Goal: Task Accomplishment & Management: Manage account settings

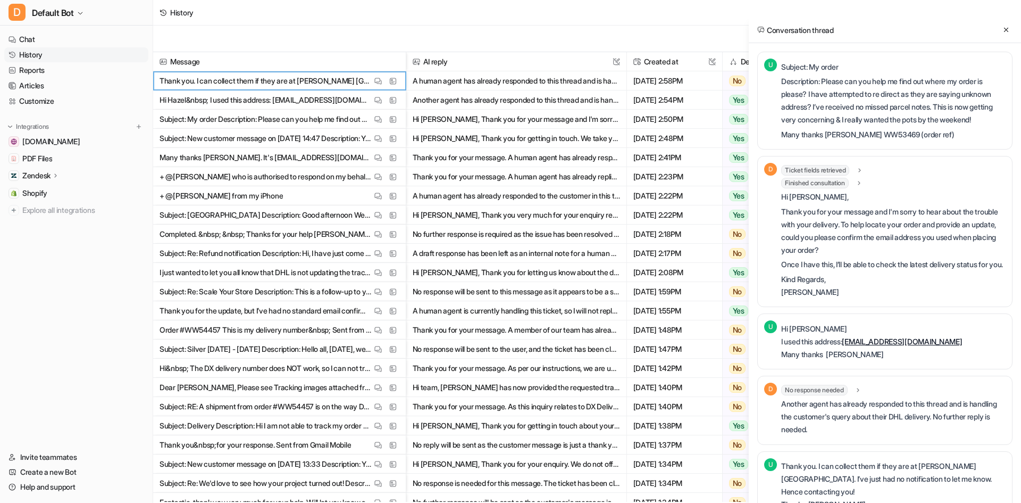
scroll to position [113, 0]
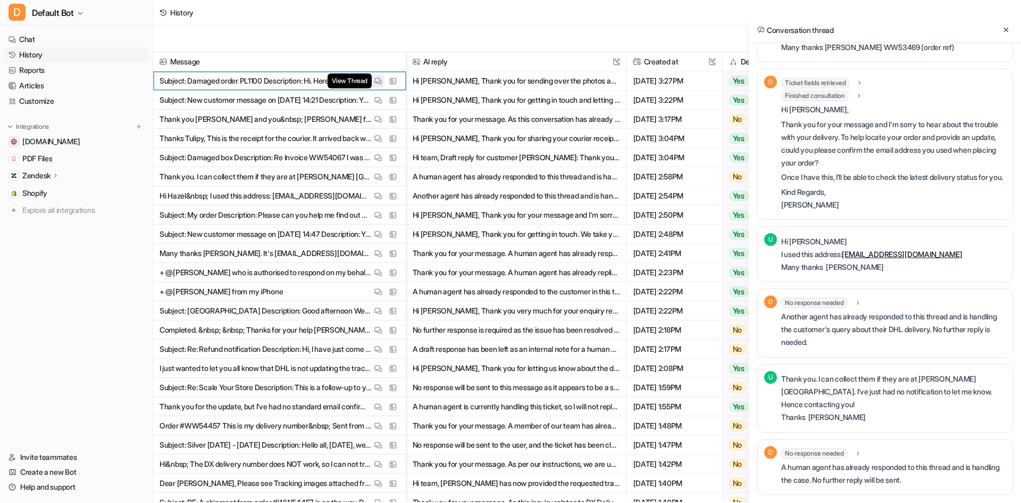
click at [381, 80] on img at bounding box center [377, 81] width 7 height 8
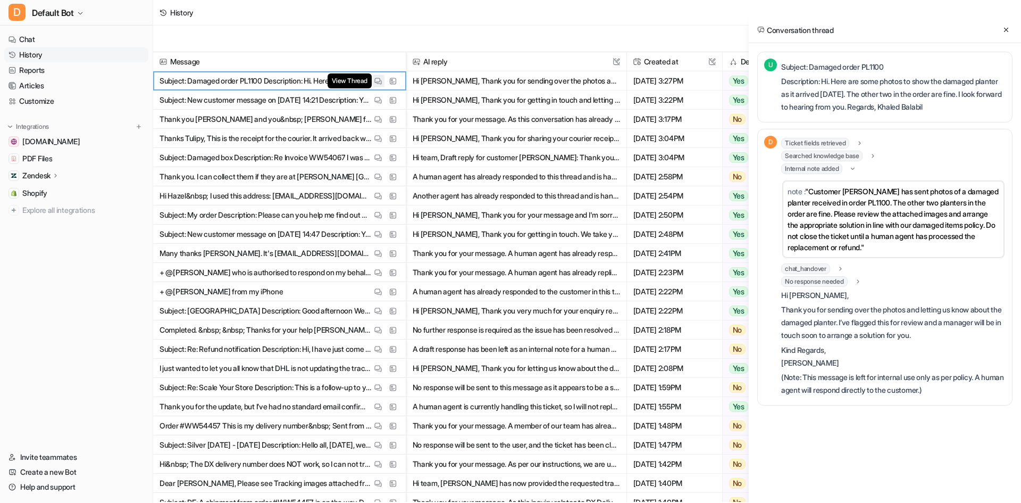
scroll to position [0, 0]
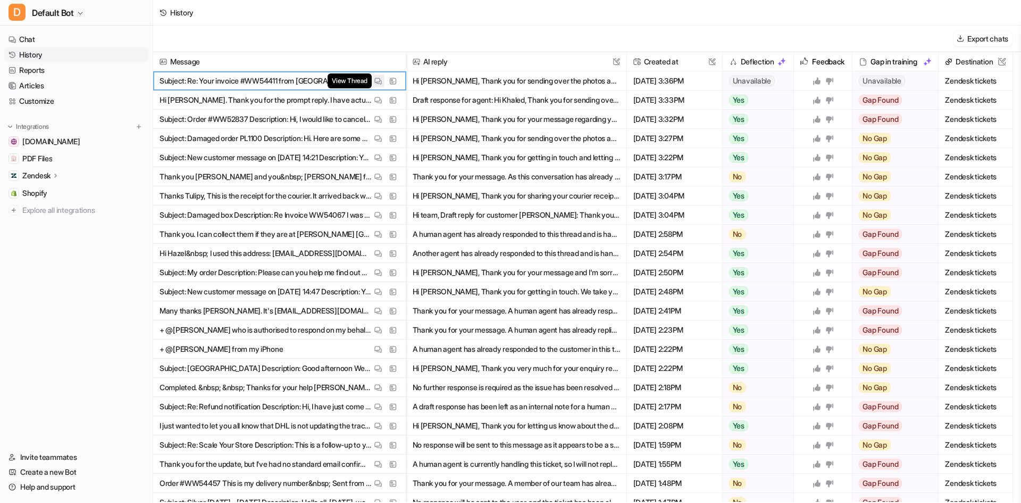
click at [374, 81] on img at bounding box center [377, 81] width 7 height 8
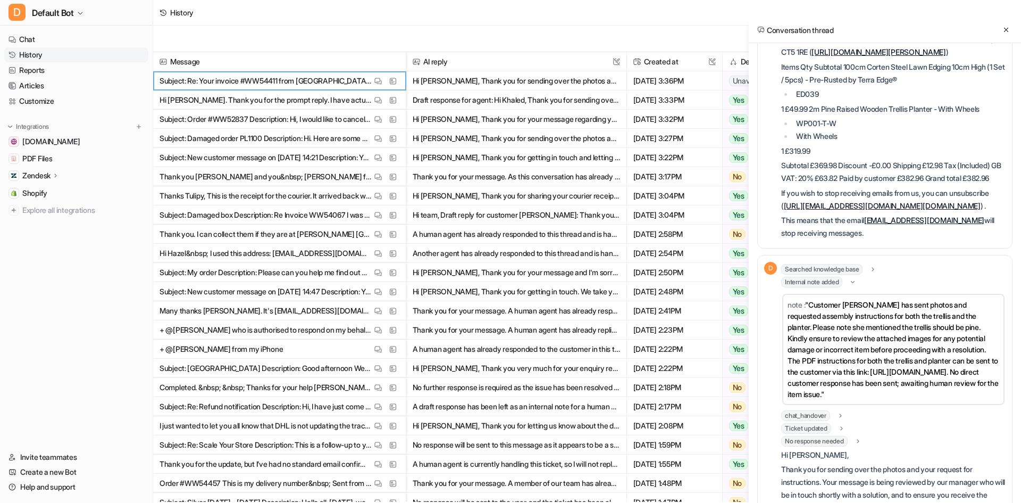
scroll to position [283, 0]
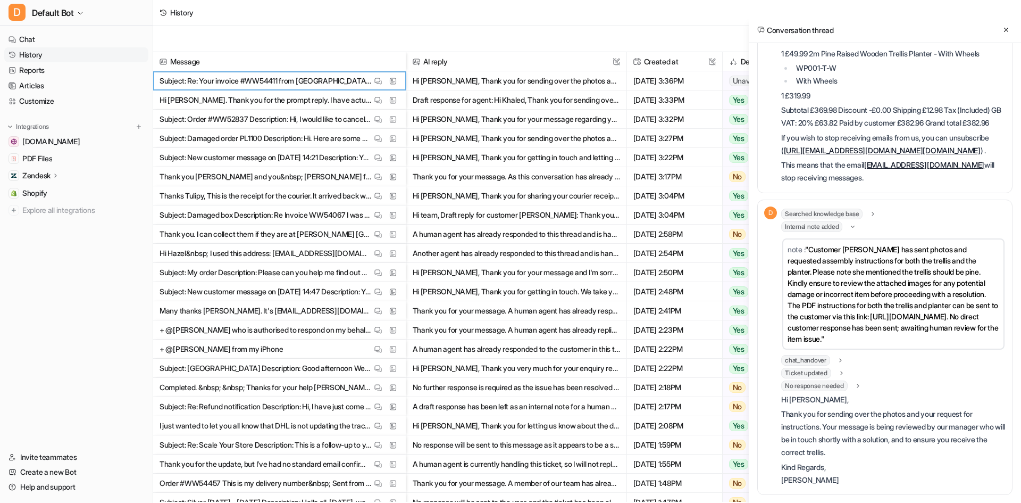
drag, startPoint x: 788, startPoint y: 328, endPoint x: 838, endPoint y: 340, distance: 51.9
click at [838, 340] on span ""Customer [PERSON_NAME] has sent photos and requested assembly instructions for…" at bounding box center [893, 294] width 211 height 98
copy span "[URL][DOMAIN_NAME]"
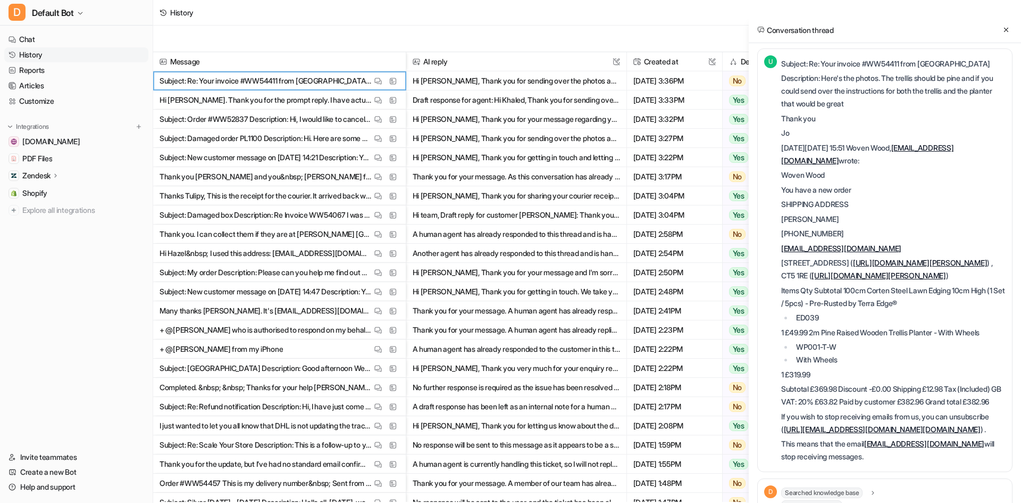
scroll to position [0, 0]
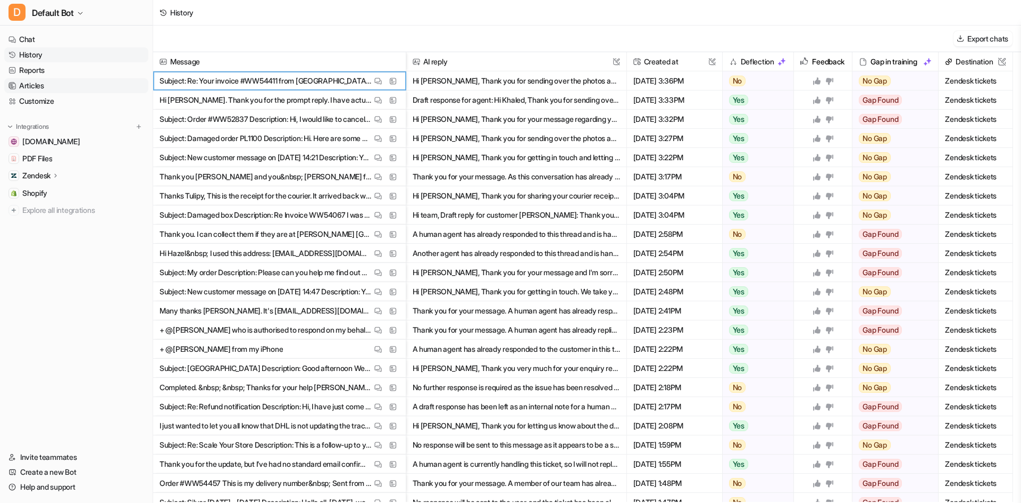
click at [57, 86] on link "Articles" at bounding box center [76, 85] width 144 height 15
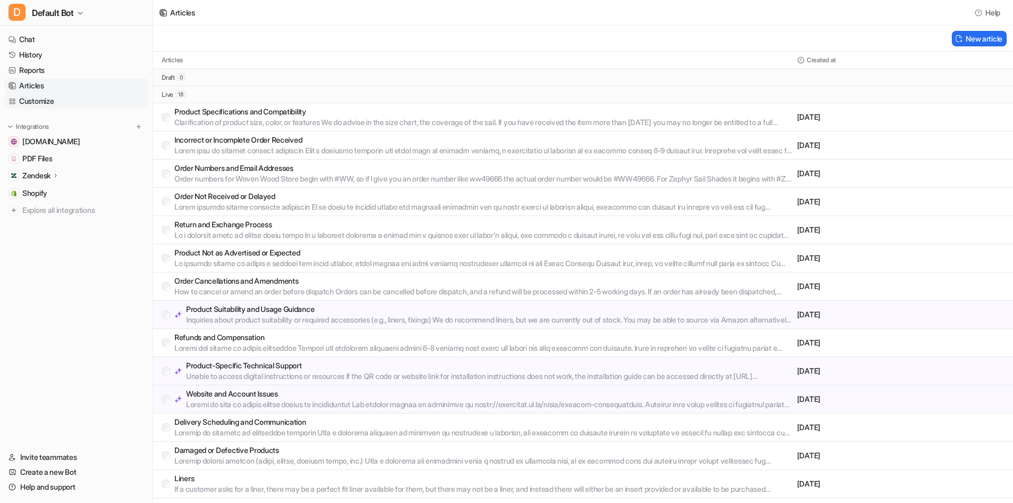
click at [47, 100] on link "Customize" at bounding box center [76, 101] width 144 height 15
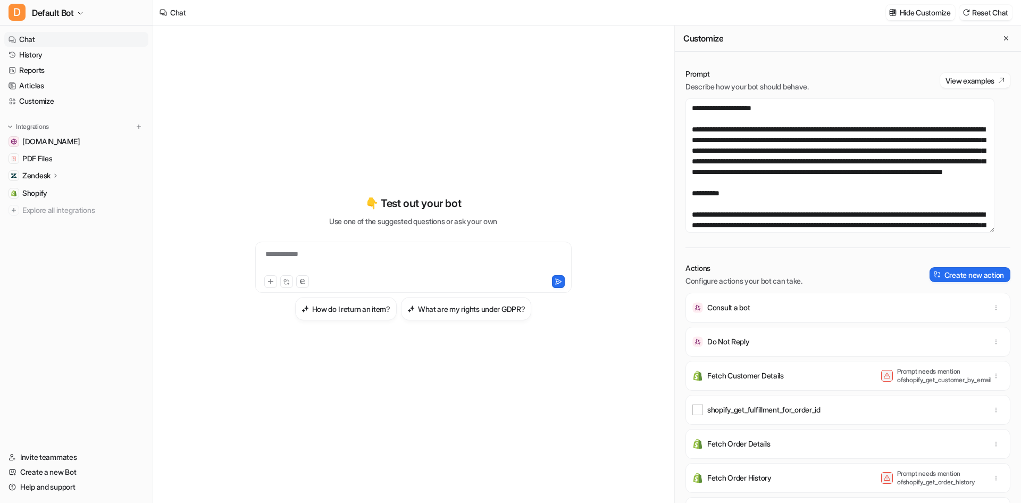
scroll to position [691, 0]
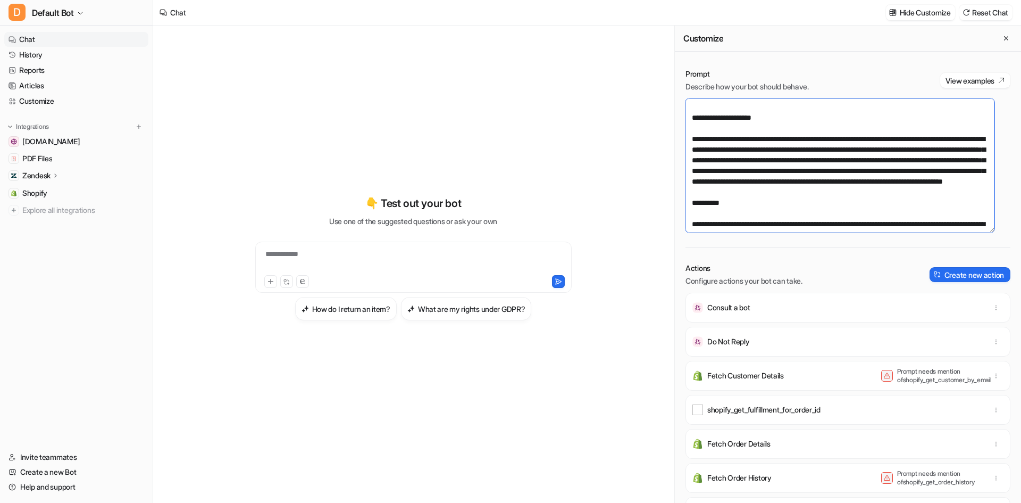
click at [982, 200] on textarea at bounding box center [839, 165] width 309 height 134
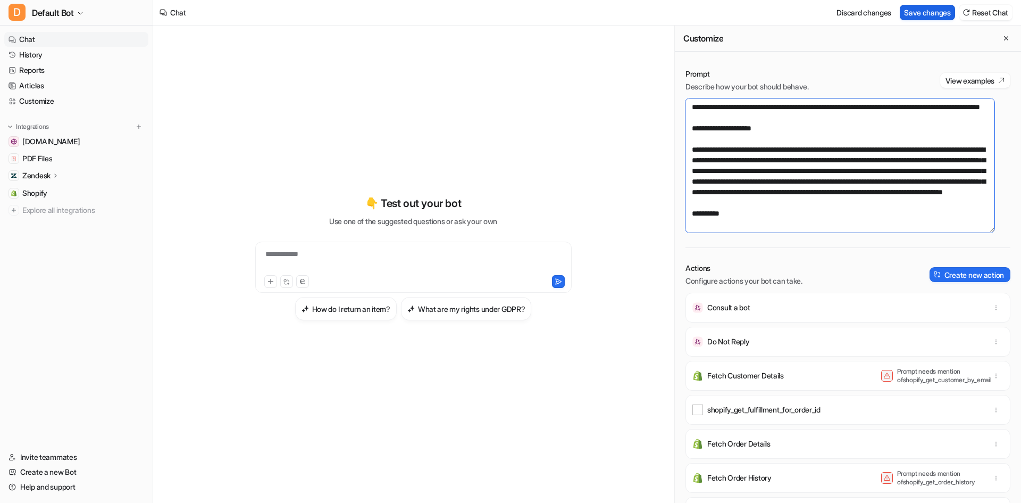
type textarea "**********"
click at [930, 14] on button "Save changes" at bounding box center [927, 12] width 55 height 15
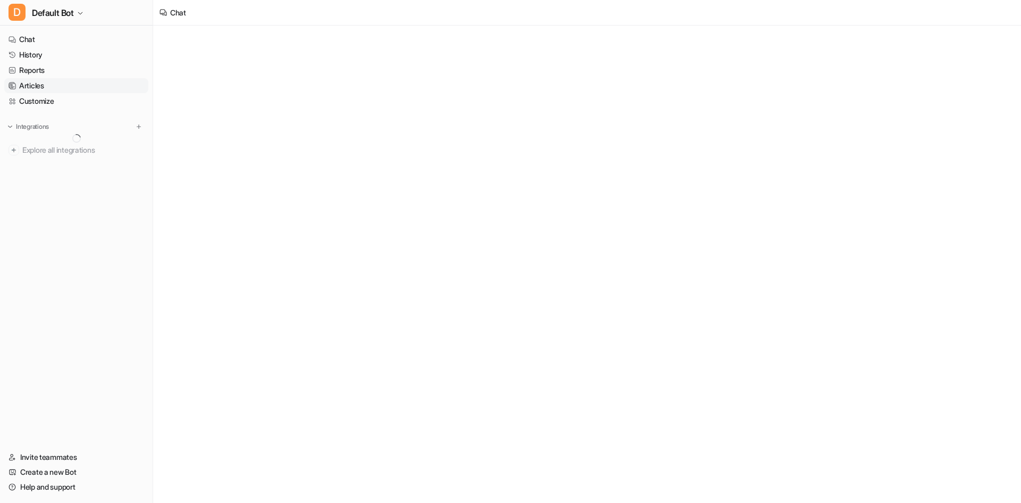
click at [38, 85] on link "Articles" at bounding box center [76, 85] width 144 height 15
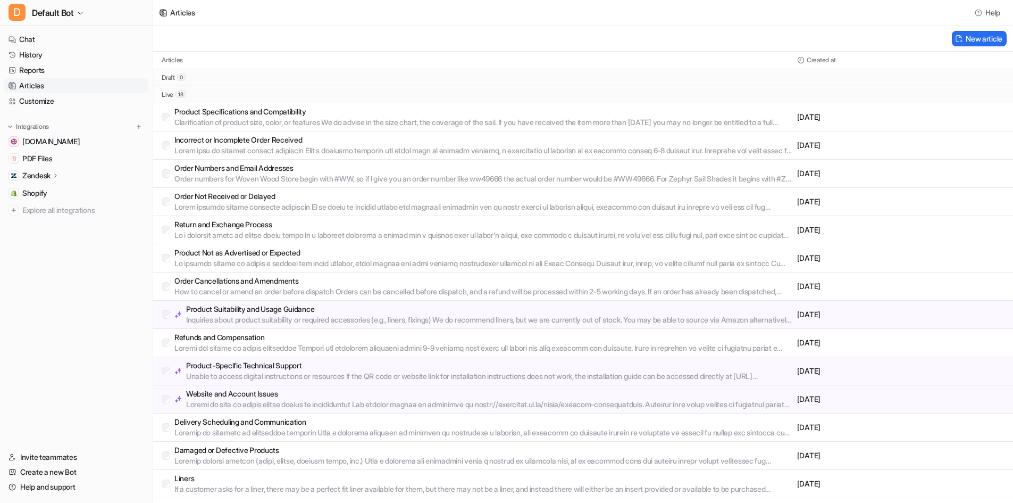
scroll to position [53, 0]
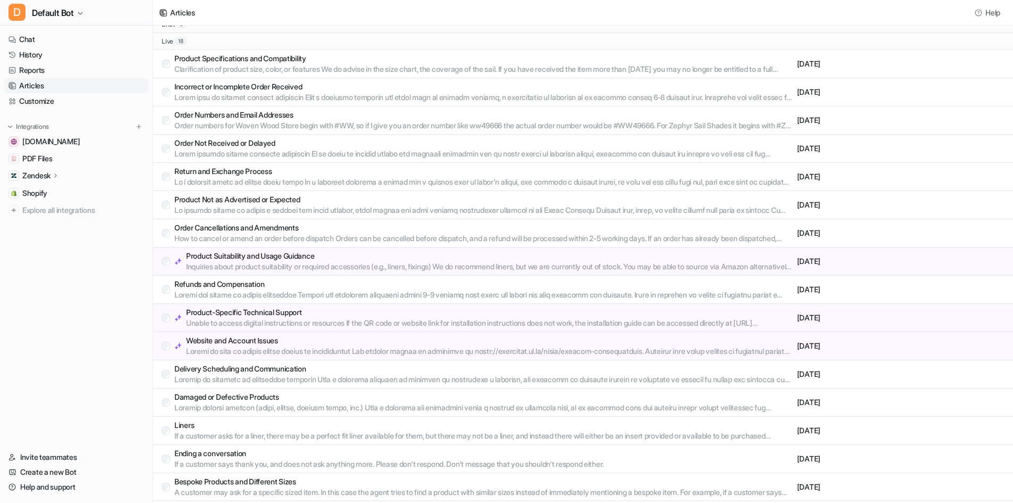
drag, startPoint x: 255, startPoint y: 411, endPoint x: 255, endPoint y: 427, distance: 16.5
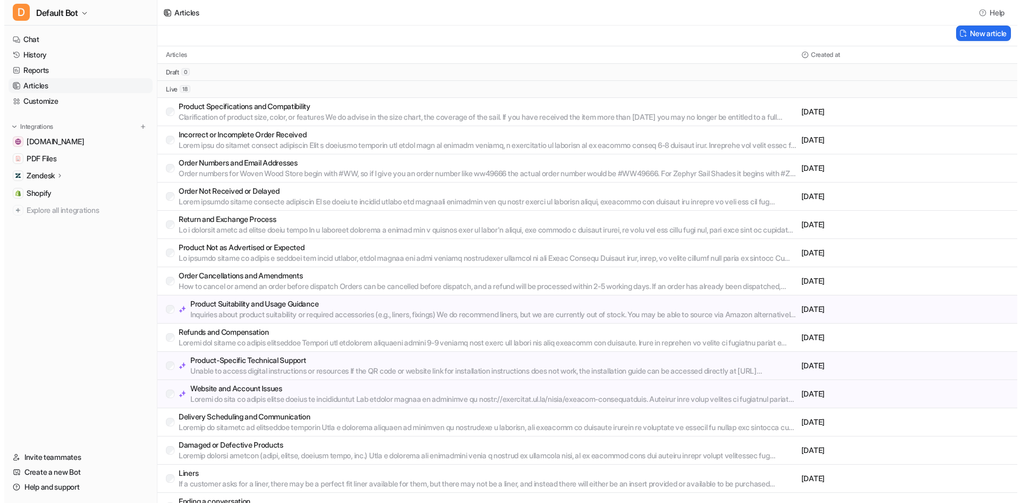
scroll to position [0, 0]
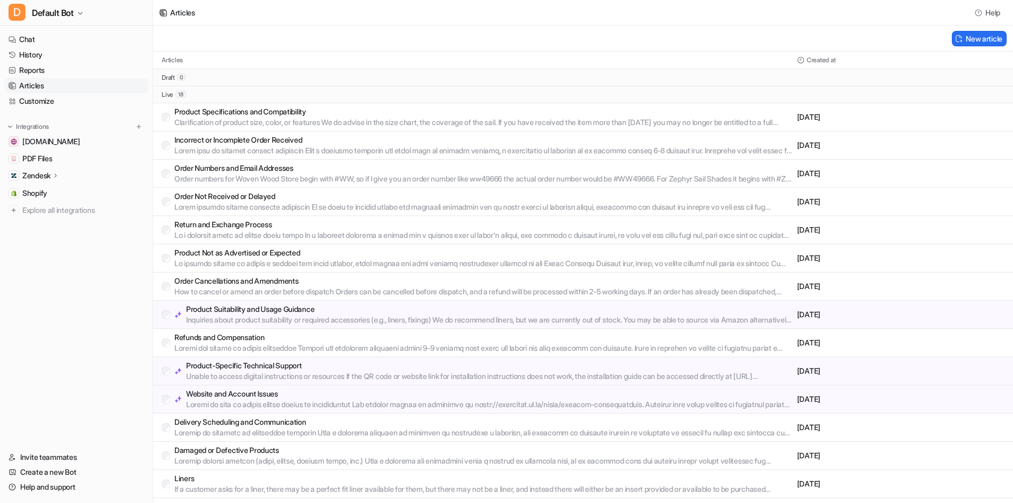
click at [265, 127] on p "Clarification of product size, color, or features We do advise in the size char…" at bounding box center [483, 122] width 618 height 11
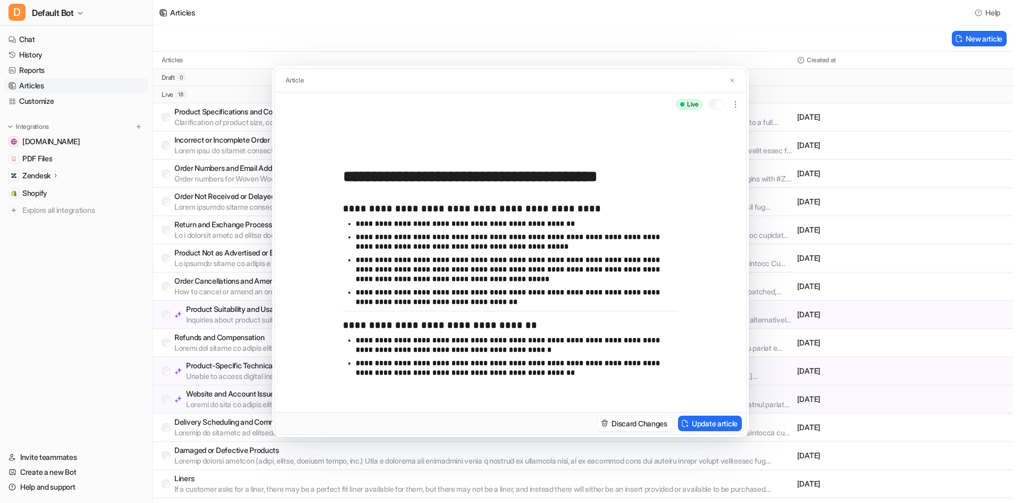
click at [143, 299] on div "**********" at bounding box center [510, 251] width 1021 height 503
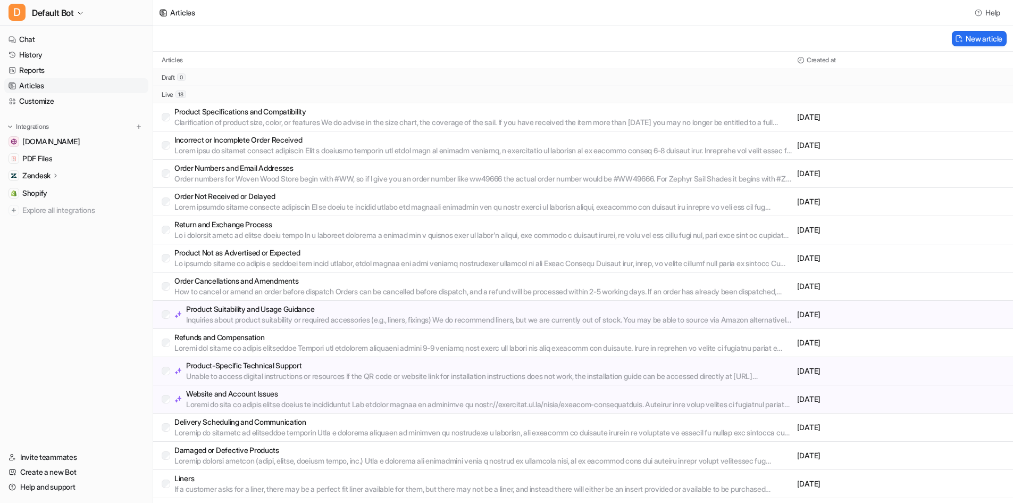
click at [222, 143] on p "Incorrect or Incomplete Order Received" at bounding box center [483, 140] width 618 height 11
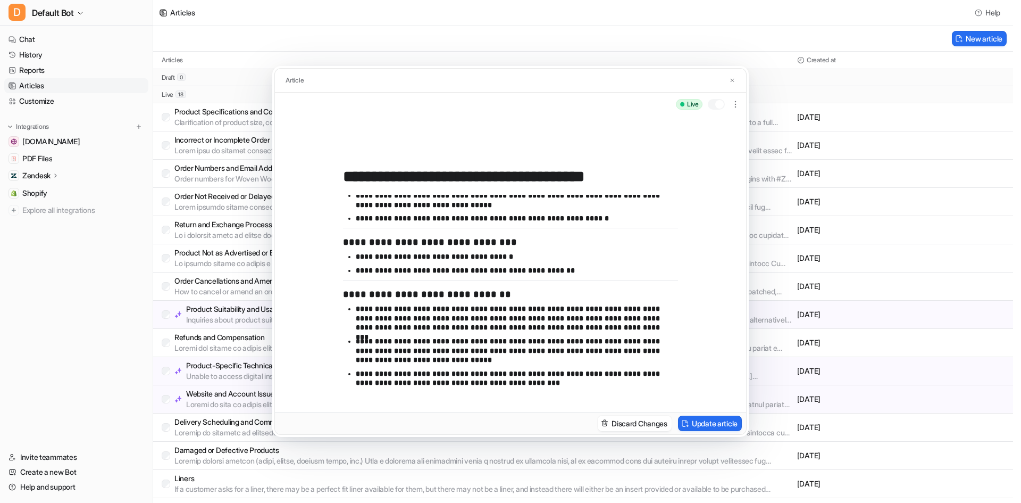
scroll to position [154, 0]
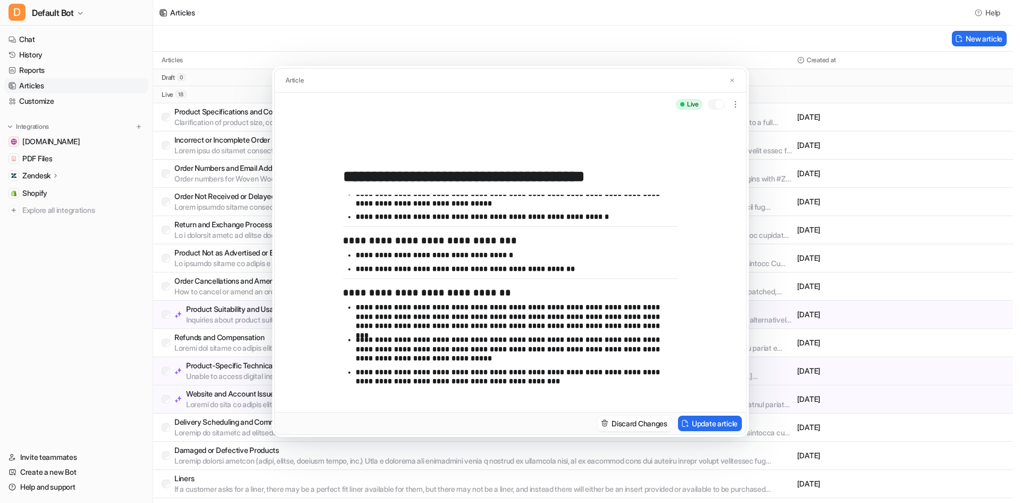
click at [217, 152] on div "**********" at bounding box center [510, 251] width 1021 height 503
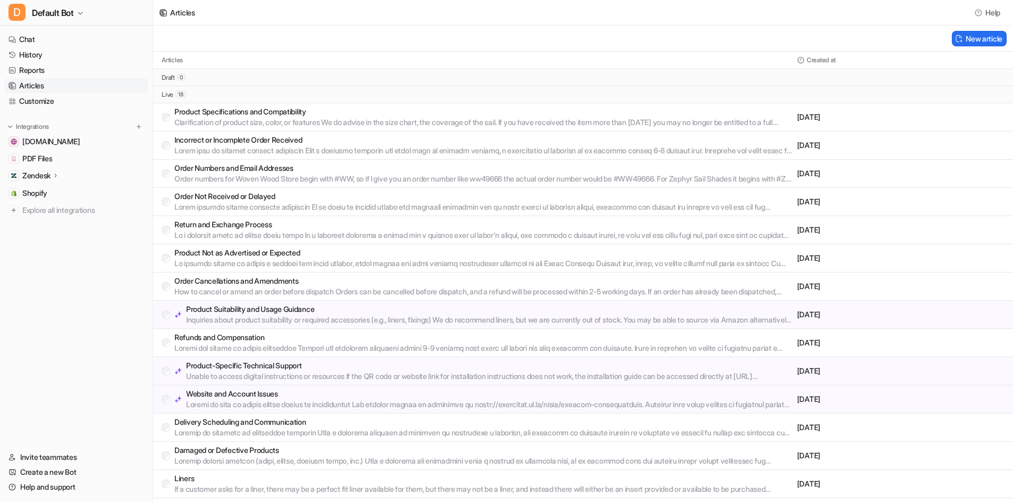
click at [219, 172] on p "Order Numbers and Email Addresses" at bounding box center [483, 168] width 618 height 11
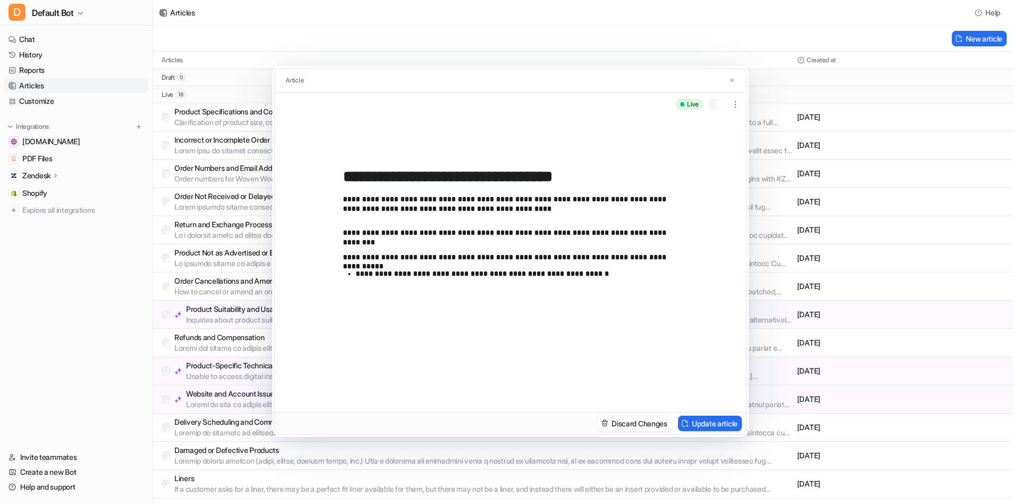
click at [235, 201] on div "**********" at bounding box center [510, 251] width 1021 height 503
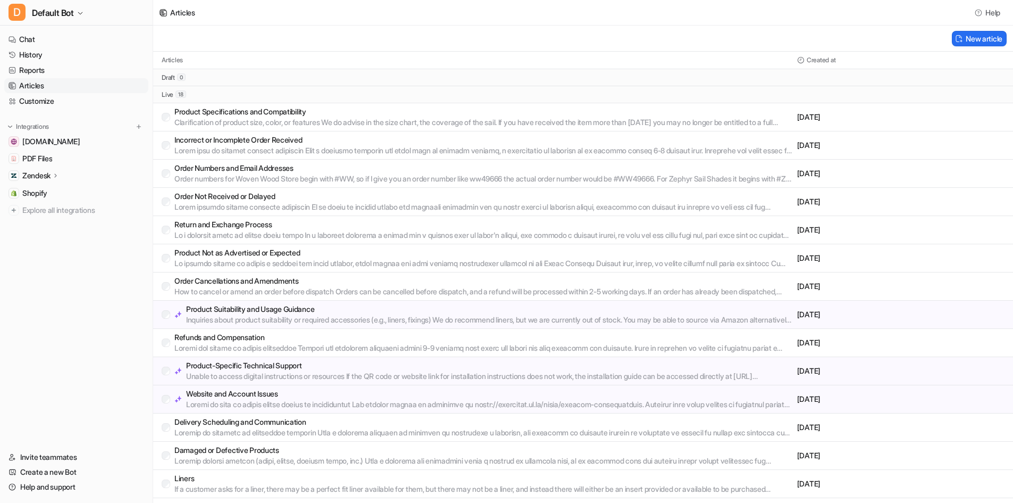
click at [233, 206] on p at bounding box center [483, 207] width 618 height 11
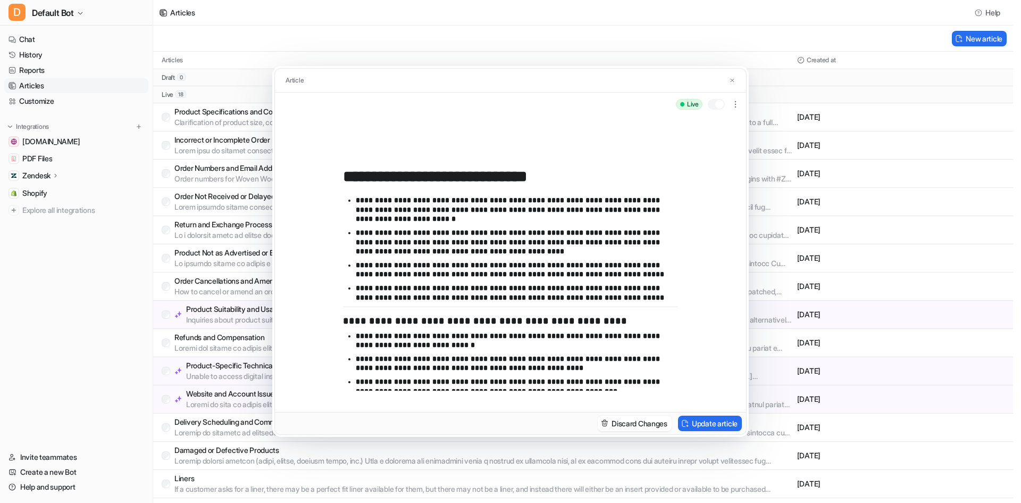
scroll to position [551, 0]
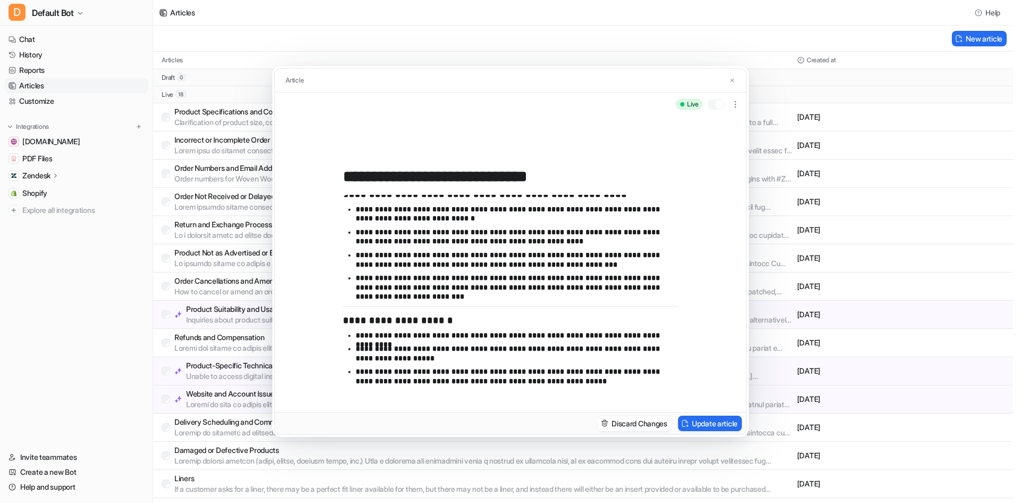
click at [263, 216] on div "**********" at bounding box center [510, 251] width 1021 height 503
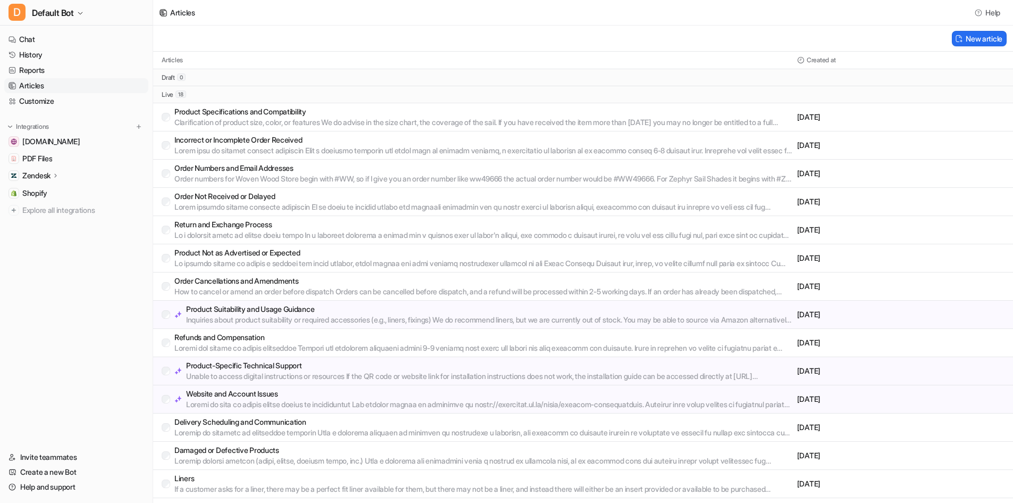
click at [237, 235] on p at bounding box center [483, 235] width 618 height 11
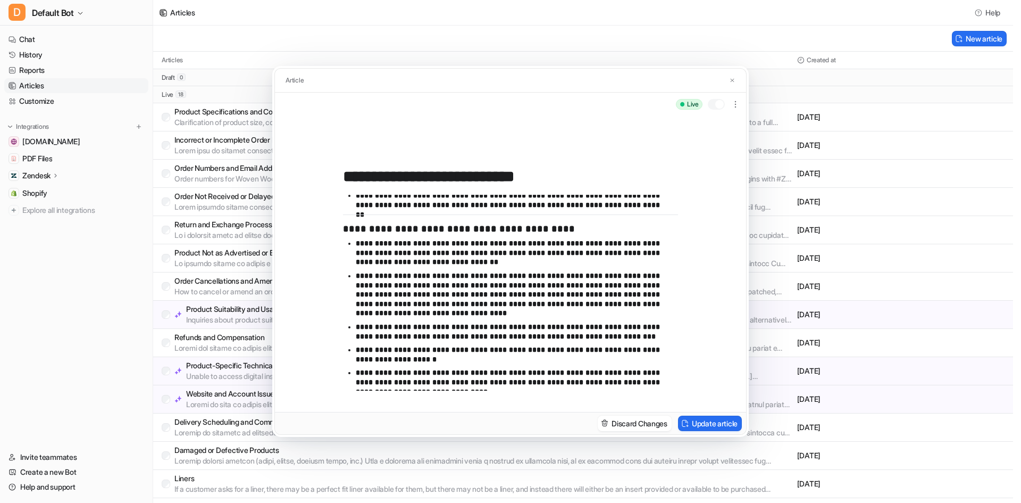
scroll to position [643, 0]
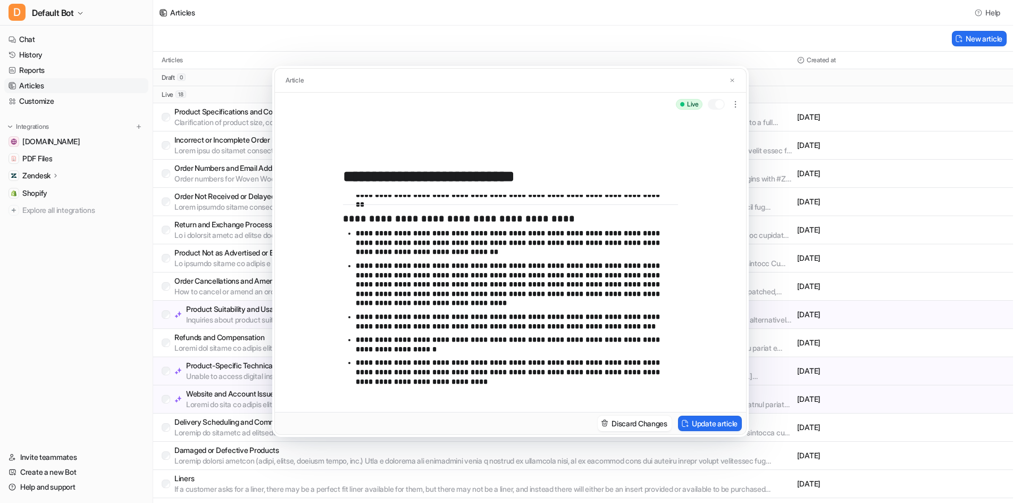
click at [253, 241] on div "**********" at bounding box center [510, 251] width 1021 height 503
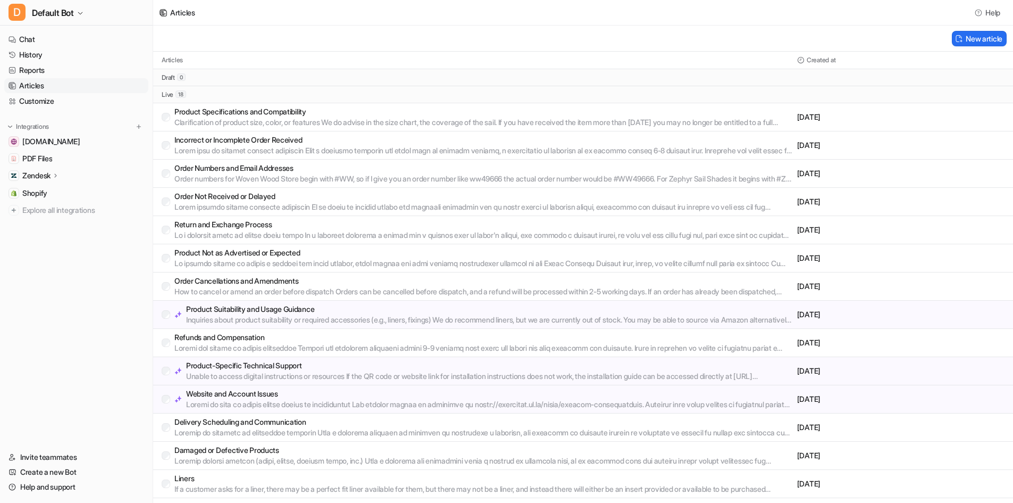
click at [248, 260] on p at bounding box center [483, 263] width 618 height 11
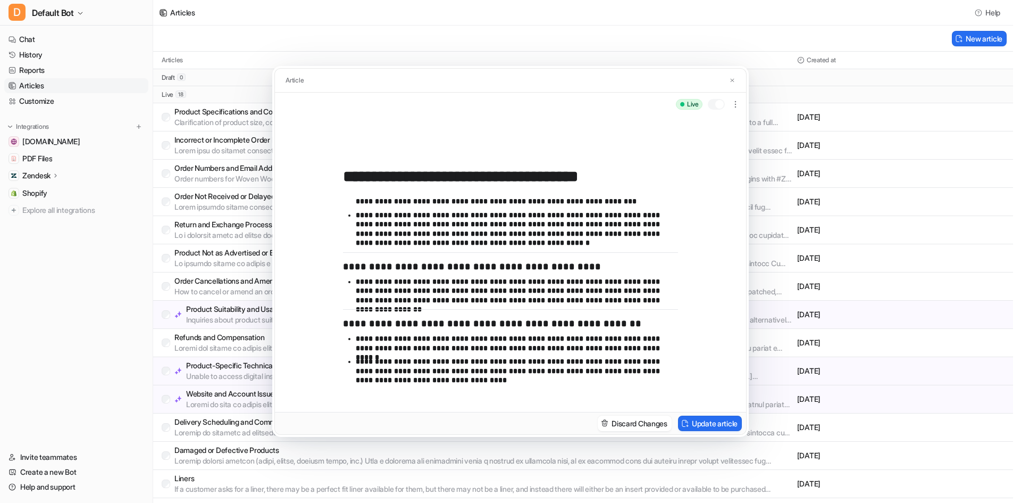
scroll to position [289, 0]
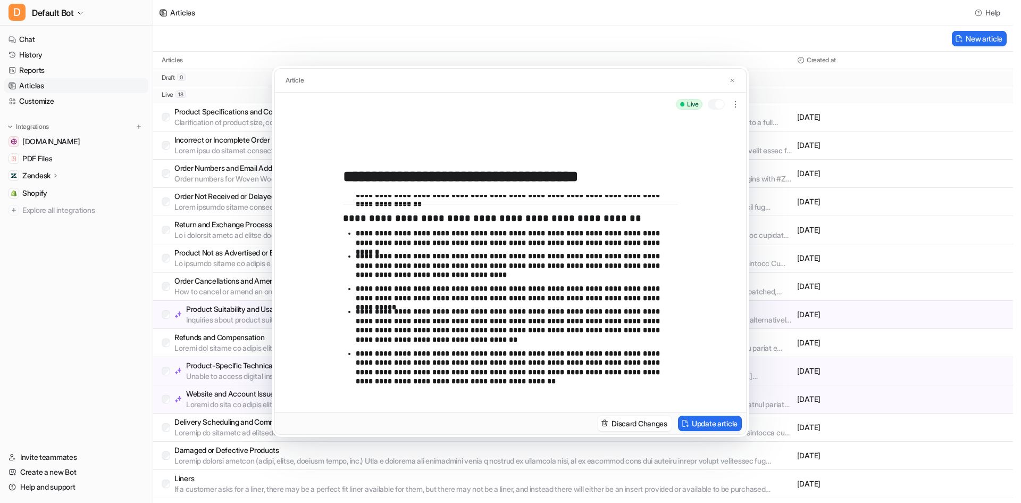
click at [220, 288] on div "**********" at bounding box center [510, 251] width 1021 height 503
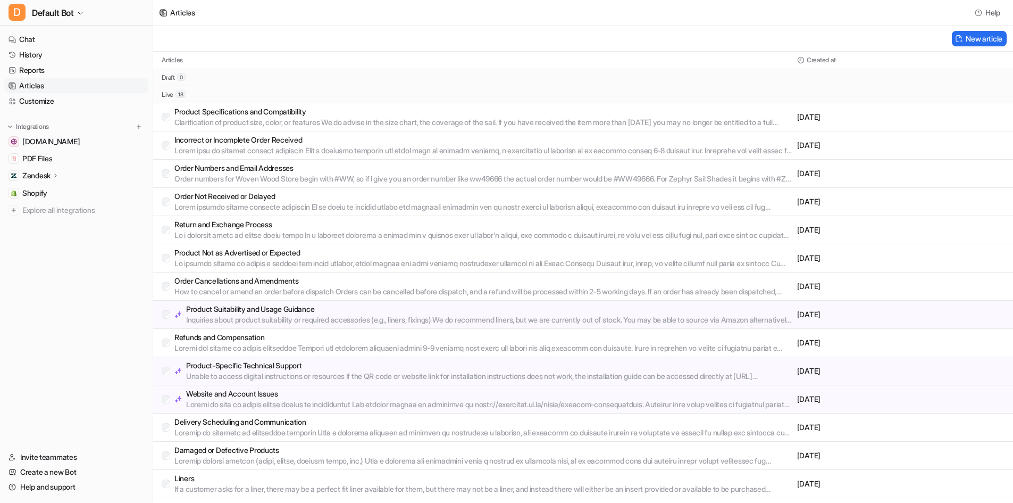
click at [246, 280] on p "Order Cancellations and Amendments" at bounding box center [483, 280] width 618 height 11
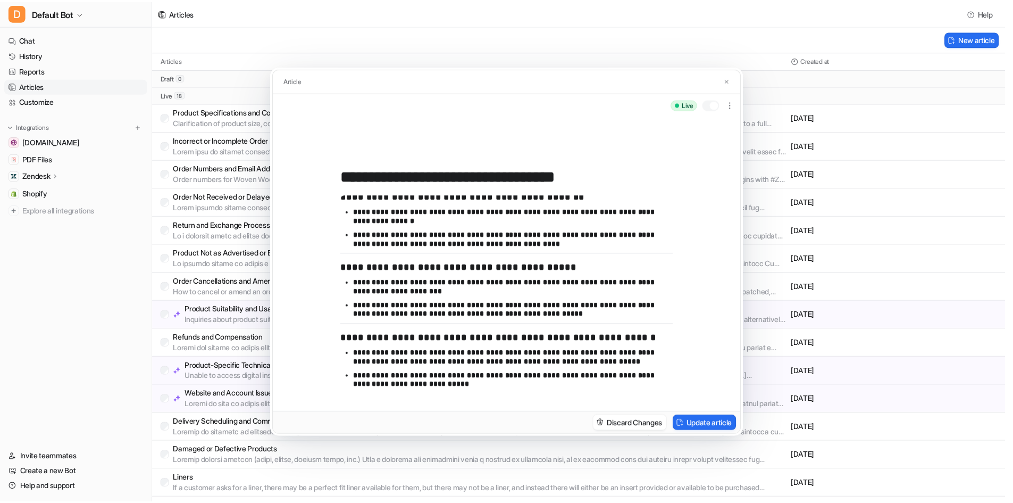
scroll to position [16, 0]
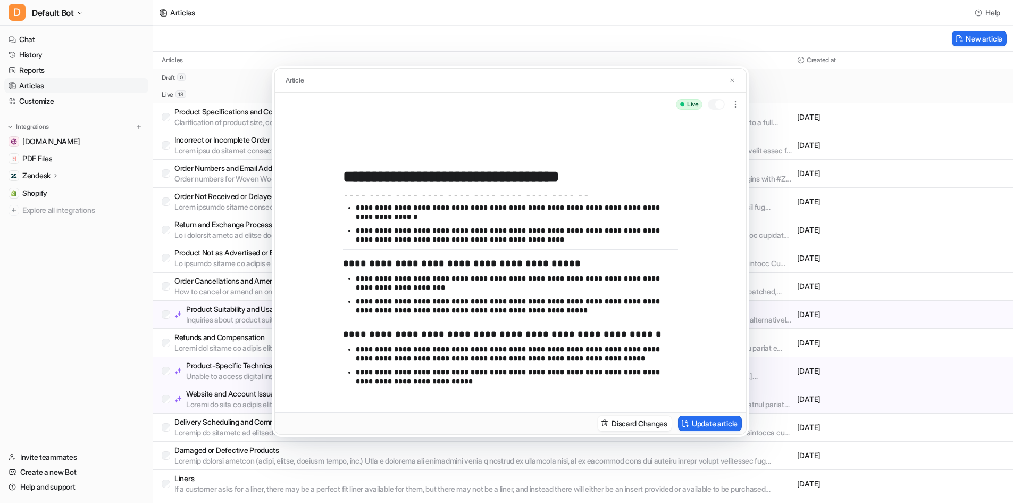
click at [223, 288] on div "**********" at bounding box center [510, 251] width 1021 height 503
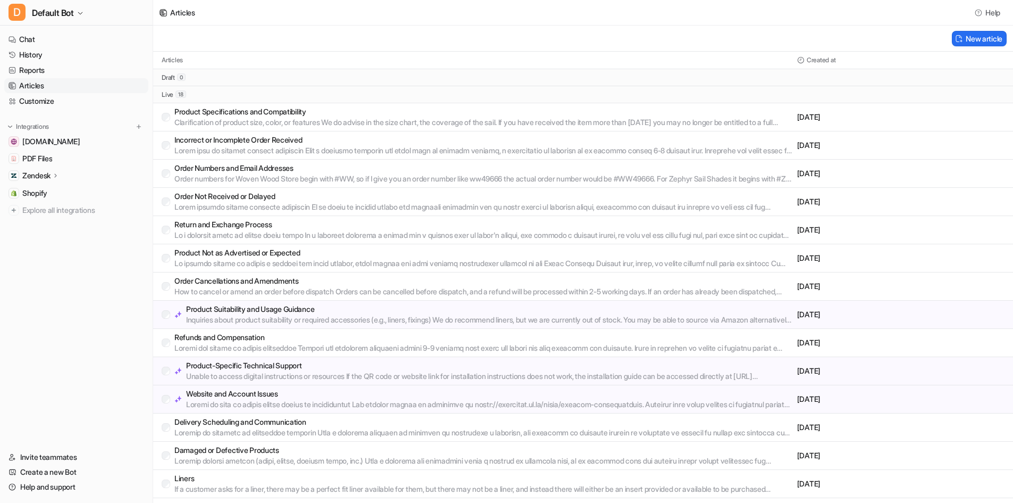
click at [227, 313] on p "Product Suitability and Usage Guidance" at bounding box center [489, 309] width 607 height 11
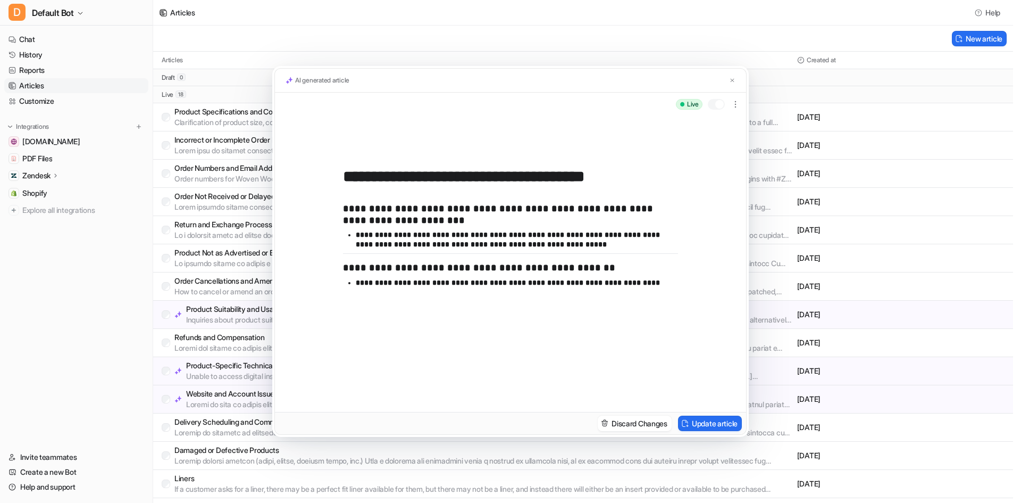
click at [237, 332] on div "**********" at bounding box center [510, 251] width 1021 height 503
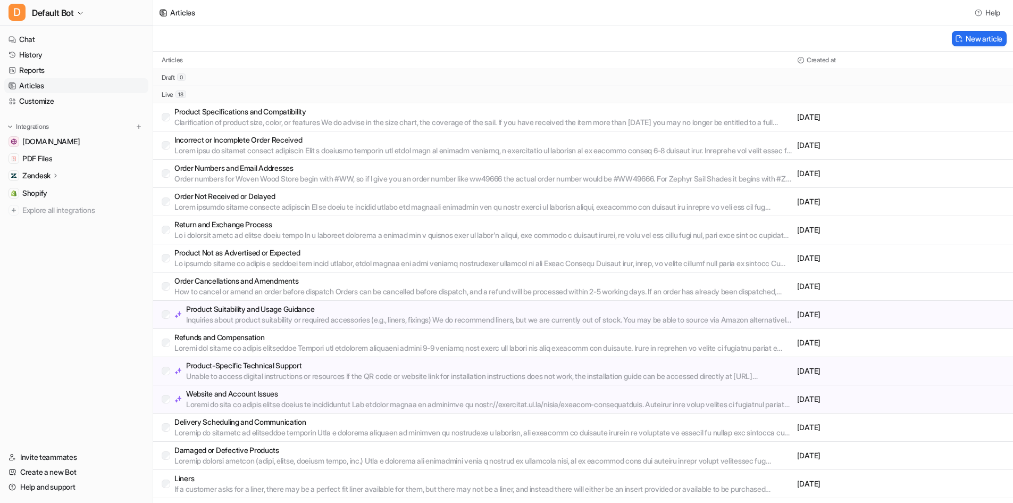
click at [246, 313] on p "Product Suitability and Usage Guidance" at bounding box center [489, 309] width 607 height 11
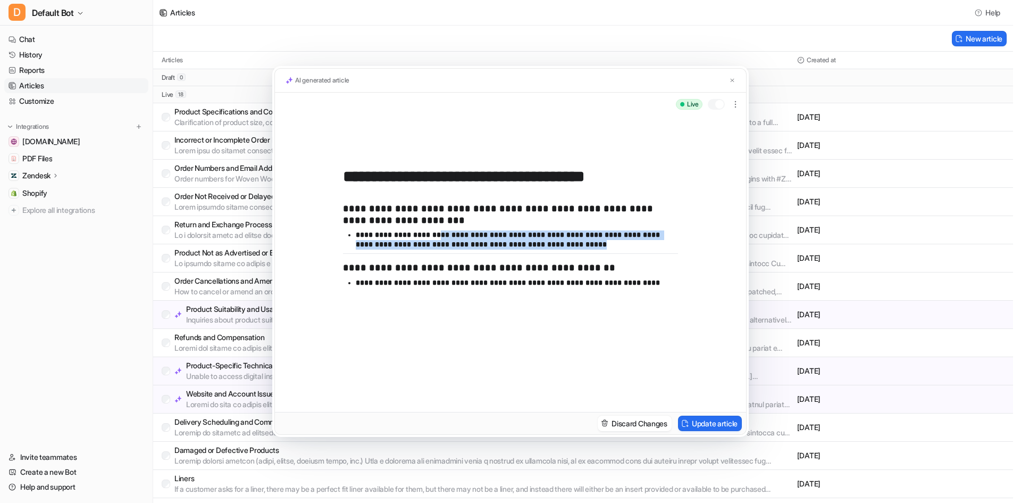
drag, startPoint x: 565, startPoint y: 250, endPoint x: 440, endPoint y: 234, distance: 126.1
click at [440, 234] on ul "**********" at bounding box center [510, 241] width 335 height 23
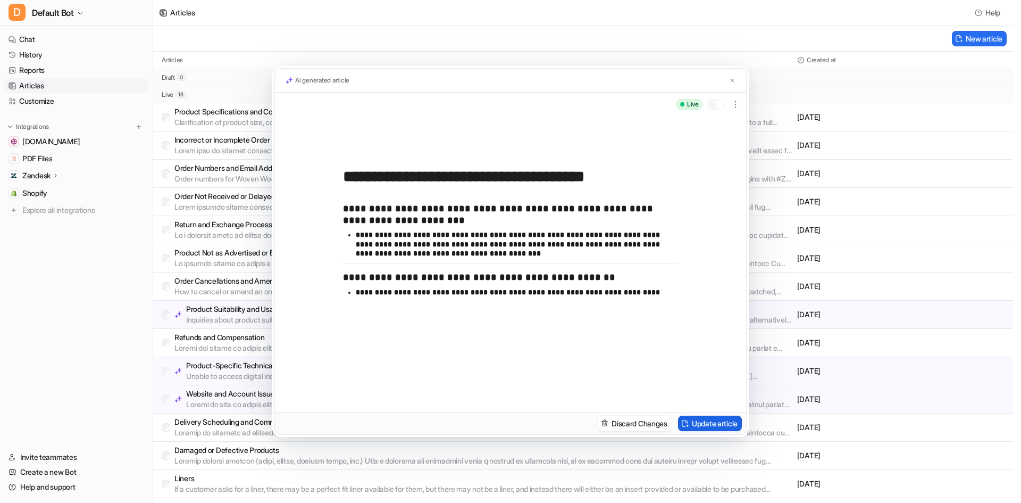
click at [730, 416] on button "Update article" at bounding box center [710, 422] width 64 height 15
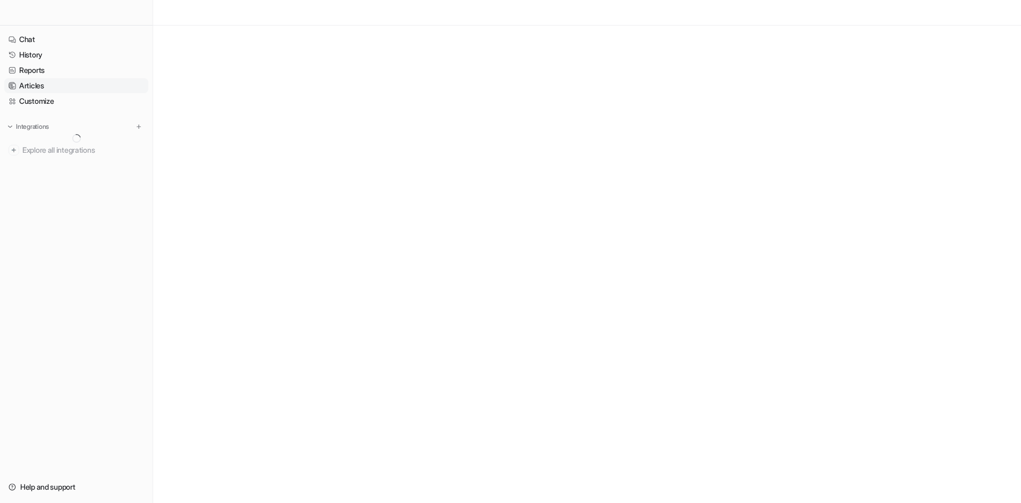
click at [38, 83] on link "Articles" at bounding box center [76, 85] width 144 height 15
click at [35, 51] on link "History" at bounding box center [76, 54] width 144 height 15
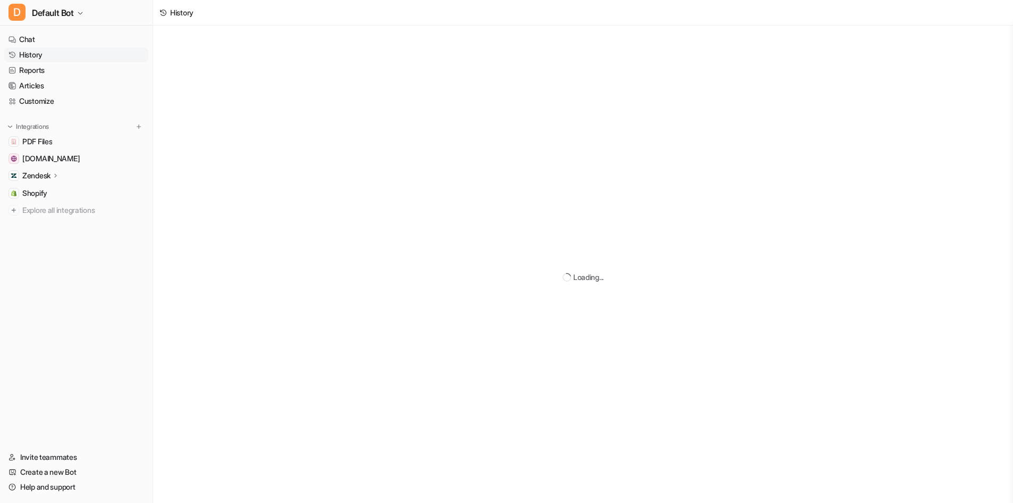
click at [35, 51] on link "History" at bounding box center [76, 54] width 144 height 15
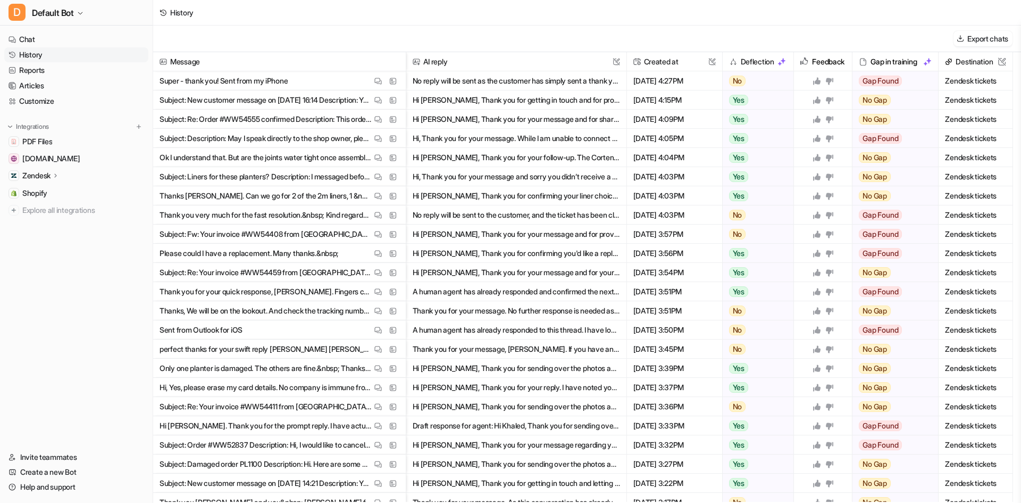
click at [908, 65] on div "Gap in training" at bounding box center [895, 61] width 77 height 19
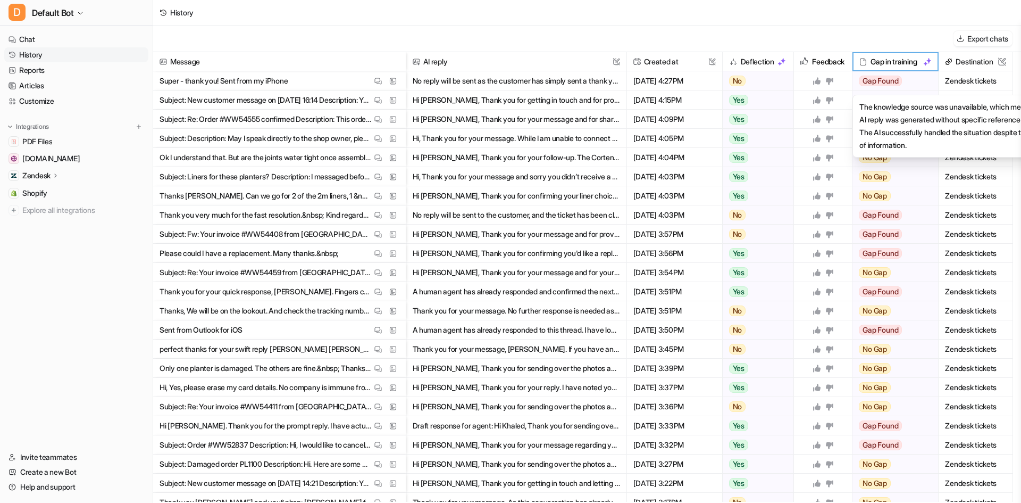
drag, startPoint x: 858, startPoint y: 60, endPoint x: 868, endPoint y: 74, distance: 17.7
click at [859, 60] on div "Gap in training" at bounding box center [895, 61] width 77 height 19
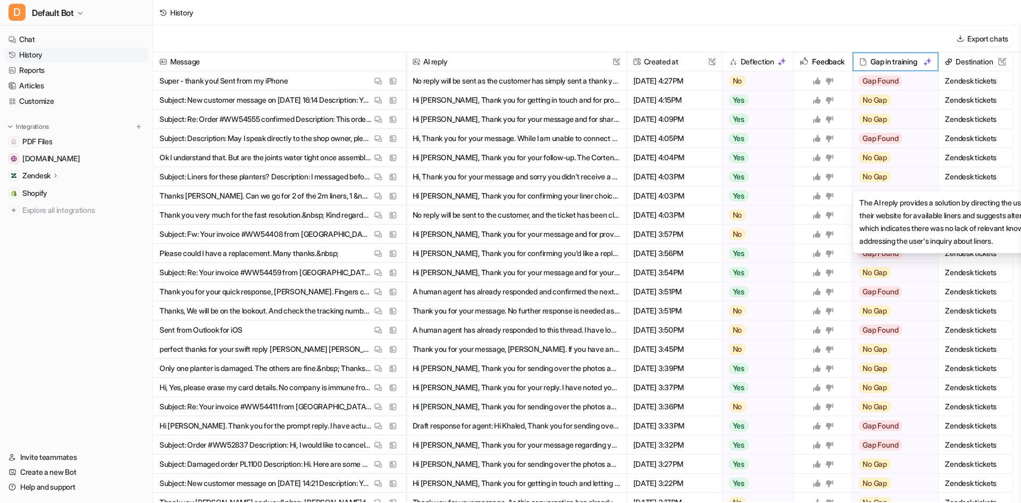
drag, startPoint x: 877, startPoint y: 192, endPoint x: 883, endPoint y: 234, distance: 42.3
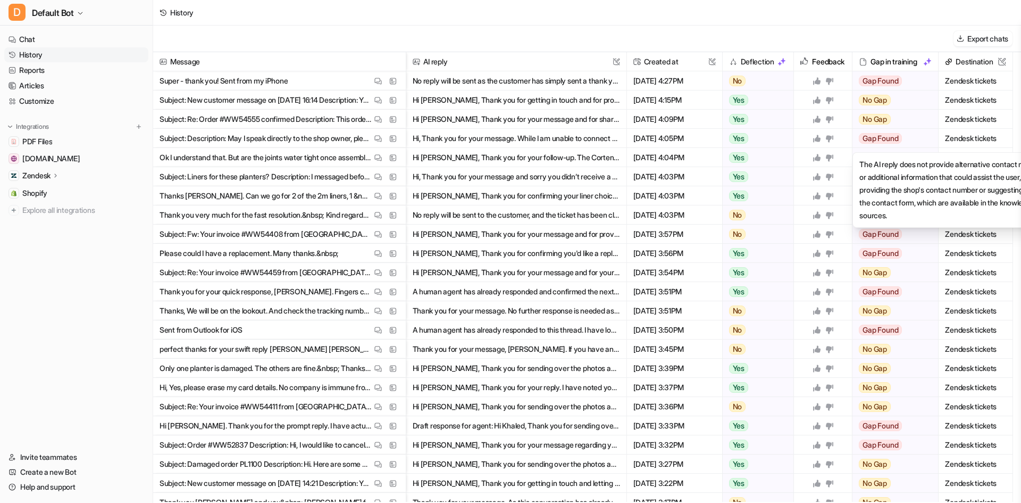
drag, startPoint x: 883, startPoint y: 234, endPoint x: 874, endPoint y: 135, distance: 99.9
click at [874, 135] on span "Gap Found" at bounding box center [880, 138] width 43 height 11
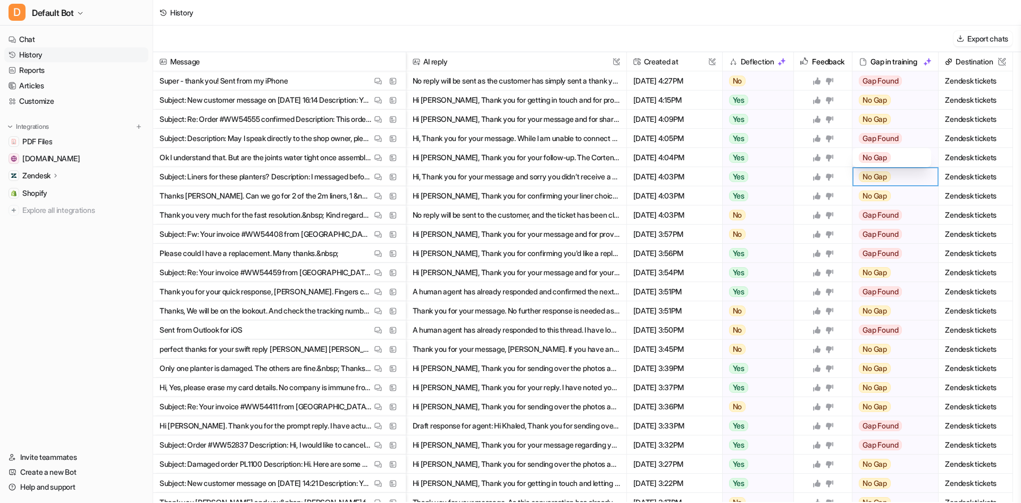
click at [880, 138] on span "Gap Found" at bounding box center [880, 138] width 43 height 11
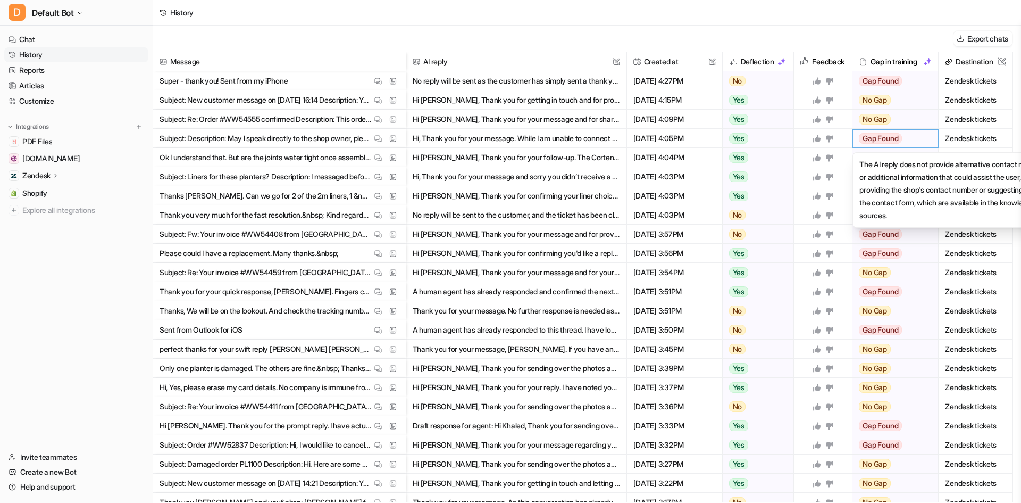
click at [894, 143] on span "Gap Found" at bounding box center [880, 138] width 43 height 11
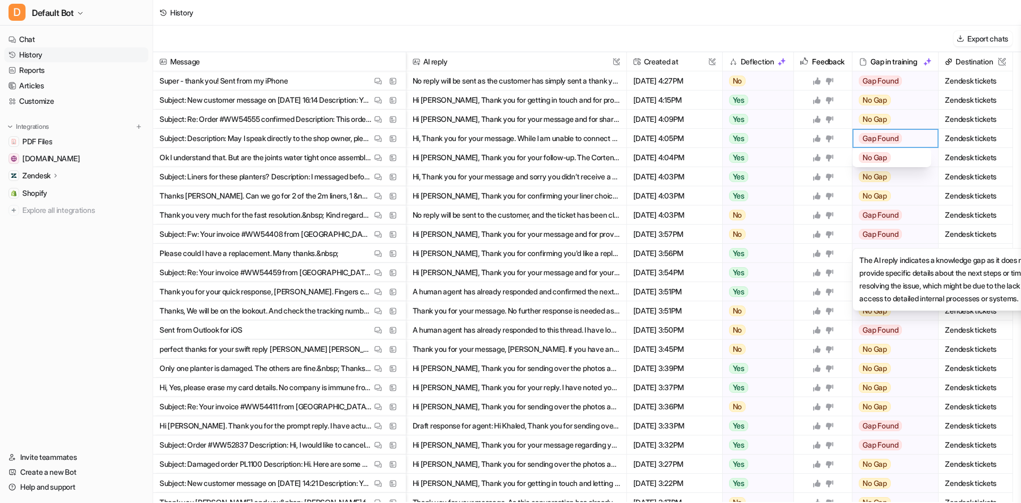
click at [885, 229] on span "Gap Found" at bounding box center [880, 234] width 43 height 11
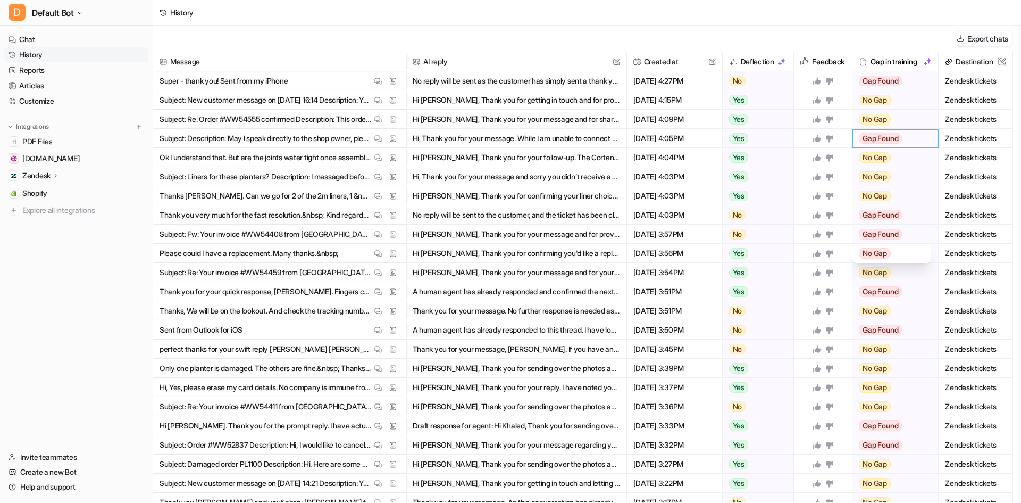
click at [891, 233] on span "Gap Found" at bounding box center [880, 234] width 43 height 11
click at [382, 291] on button "View Thread" at bounding box center [378, 291] width 13 height 13
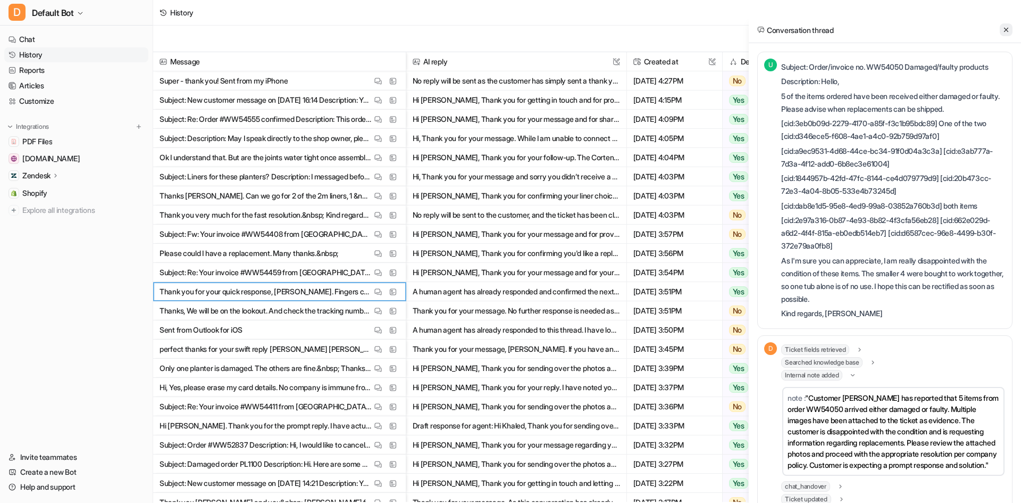
click at [1002, 26] on button at bounding box center [1006, 29] width 13 height 13
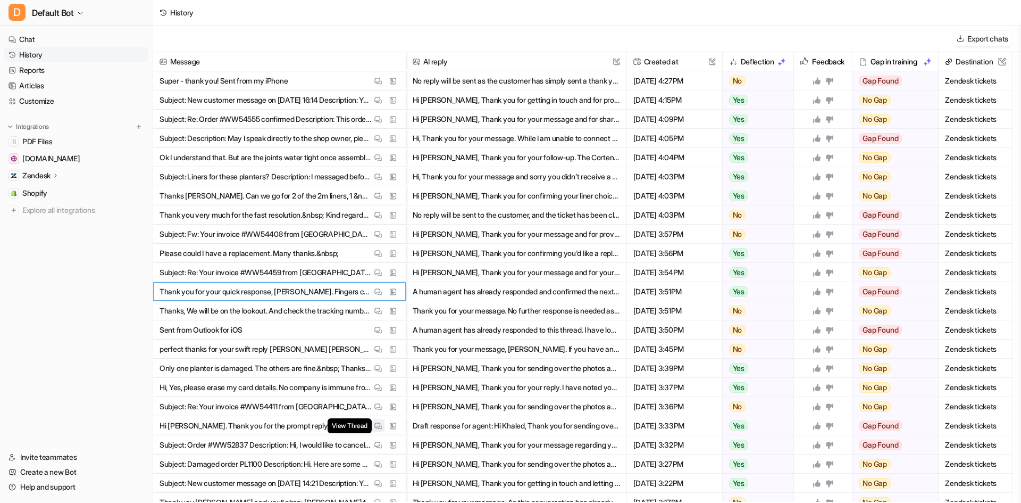
click at [376, 425] on img at bounding box center [377, 426] width 7 height 8
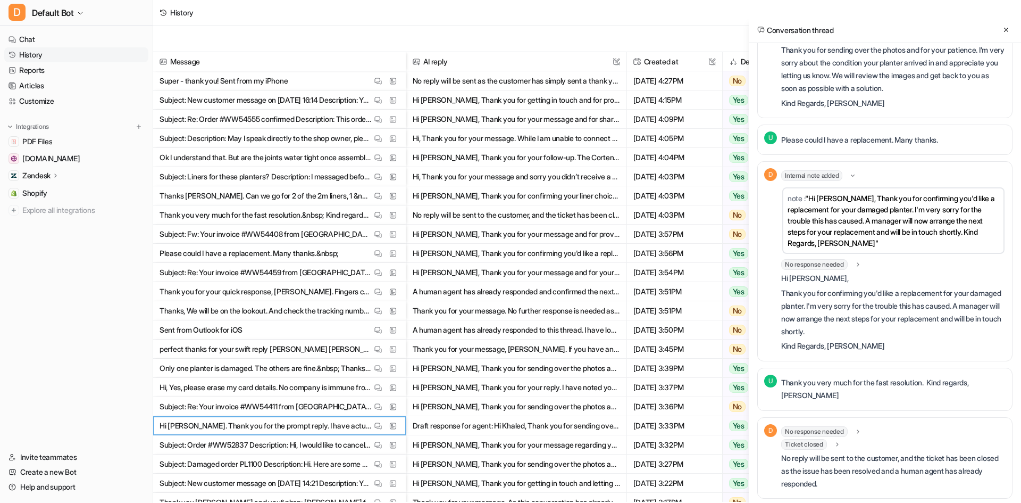
scroll to position [1005, 0]
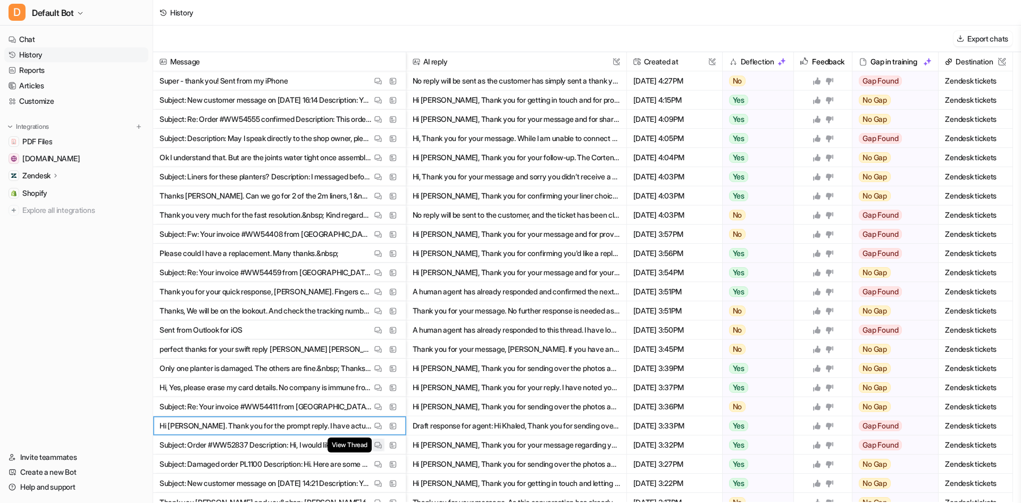
click at [378, 441] on img at bounding box center [377, 445] width 7 height 8
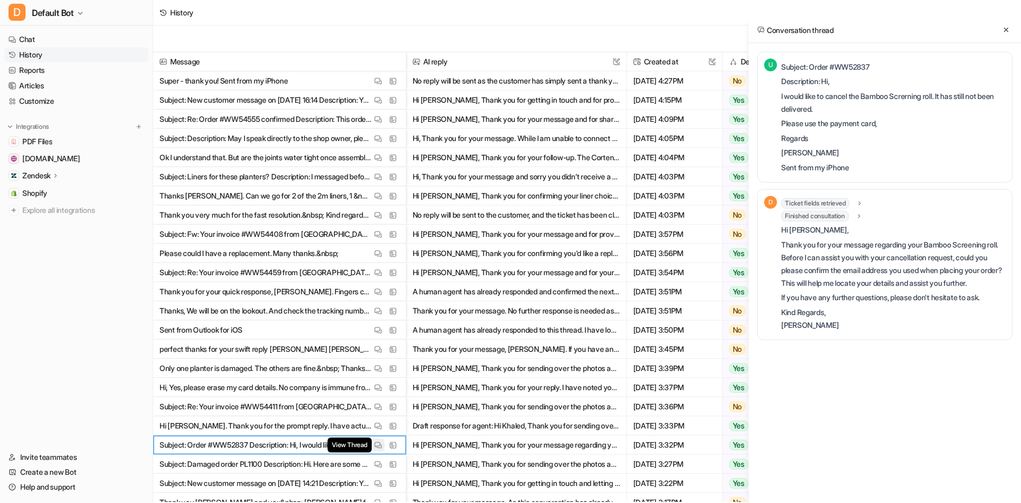
scroll to position [0, 0]
click at [378, 441] on img at bounding box center [377, 445] width 7 height 8
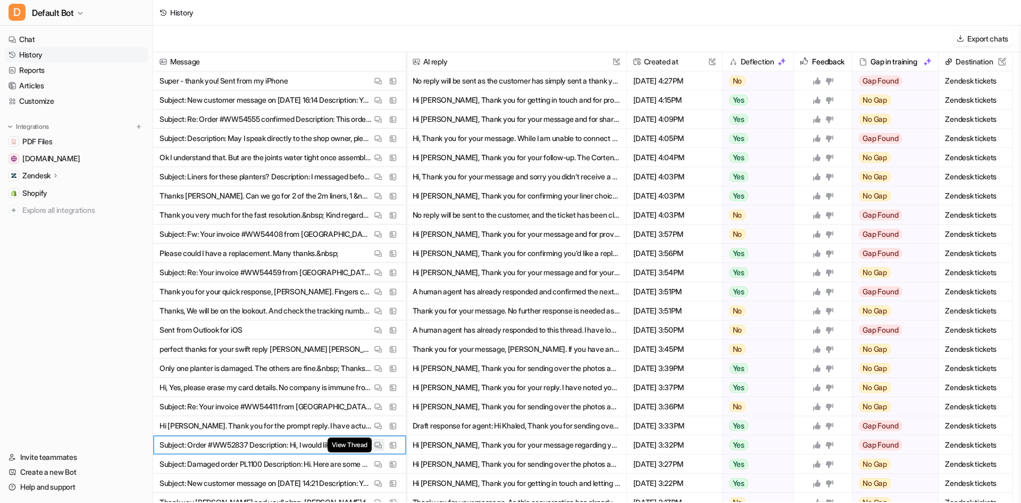
click at [379, 446] on img at bounding box center [377, 445] width 7 height 8
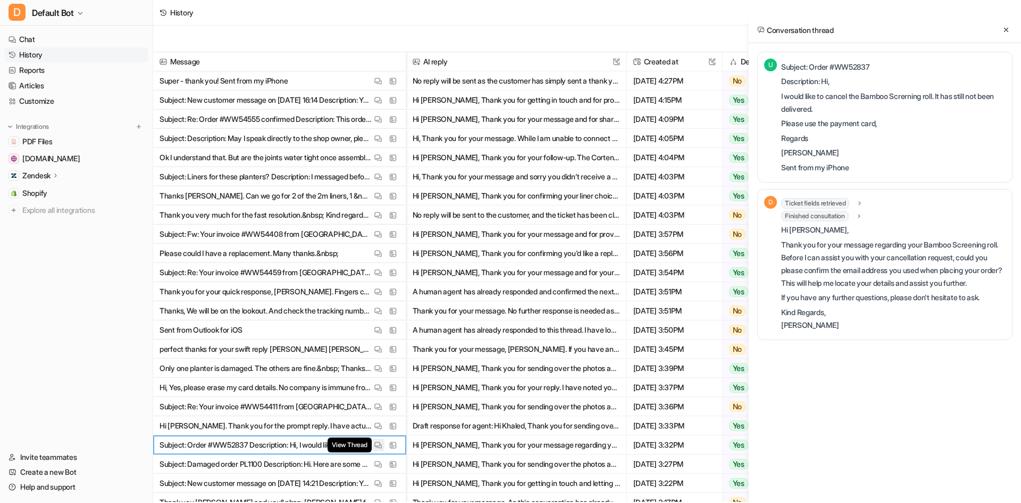
click at [379, 444] on img at bounding box center [377, 445] width 7 height 8
click at [550, 445] on button "Hi [PERSON_NAME], Thank you for your message regarding your Bamboo Screening ro…" at bounding box center [516, 444] width 207 height 19
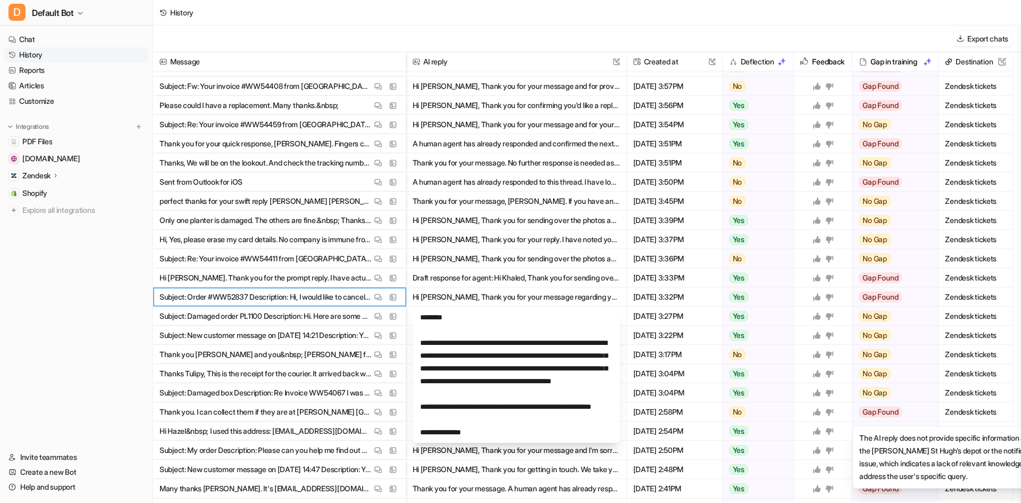
scroll to position [160, 0]
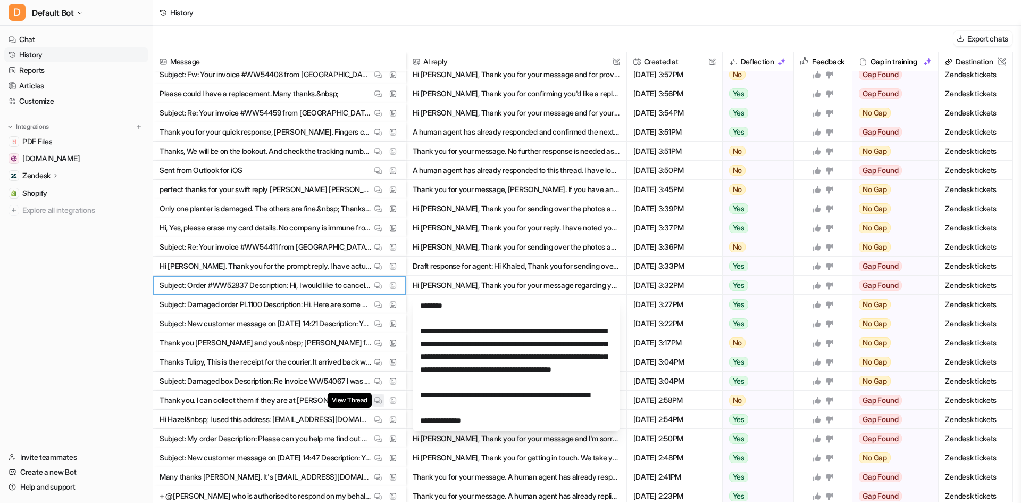
click at [378, 405] on button "View Thread" at bounding box center [378, 400] width 13 height 13
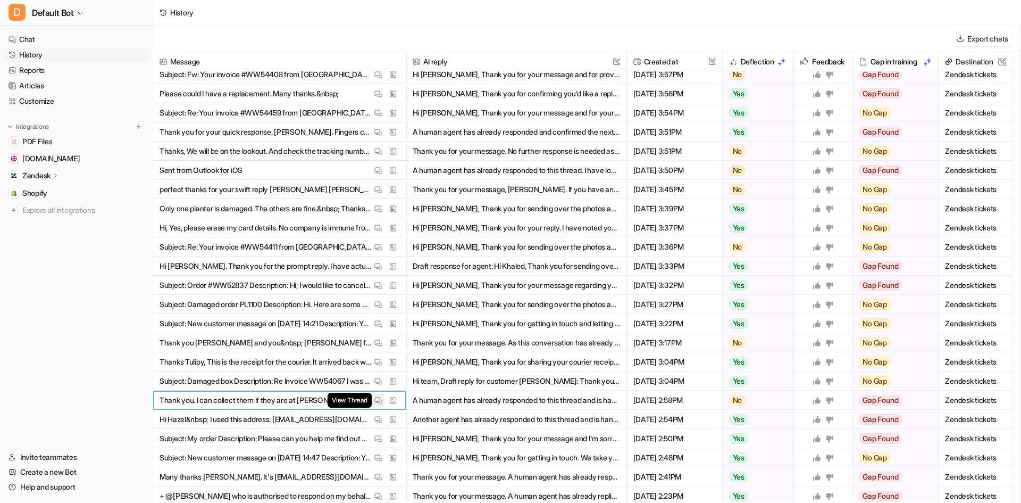
click at [371, 401] on span "View Thread" at bounding box center [350, 399] width 44 height 15
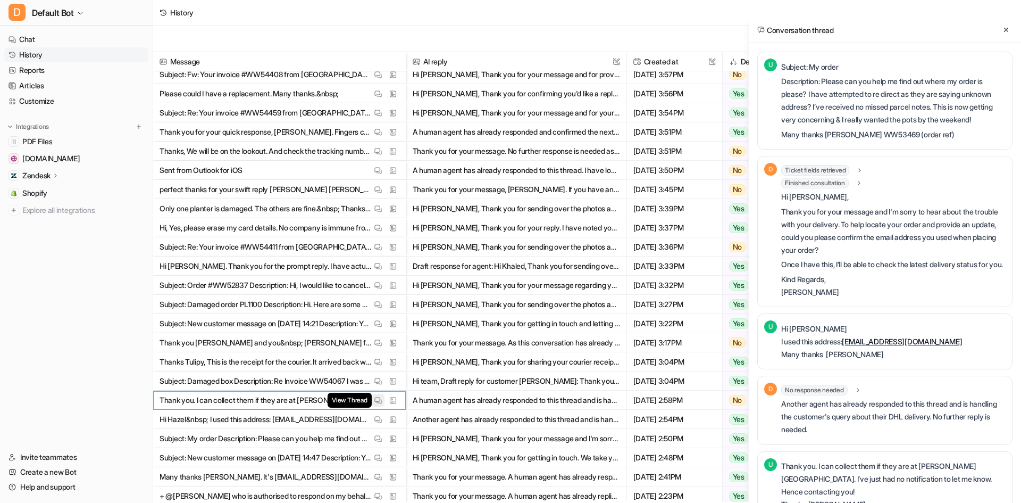
click at [377, 400] on img at bounding box center [377, 400] width 7 height 8
click at [1008, 28] on icon at bounding box center [1006, 30] width 4 height 4
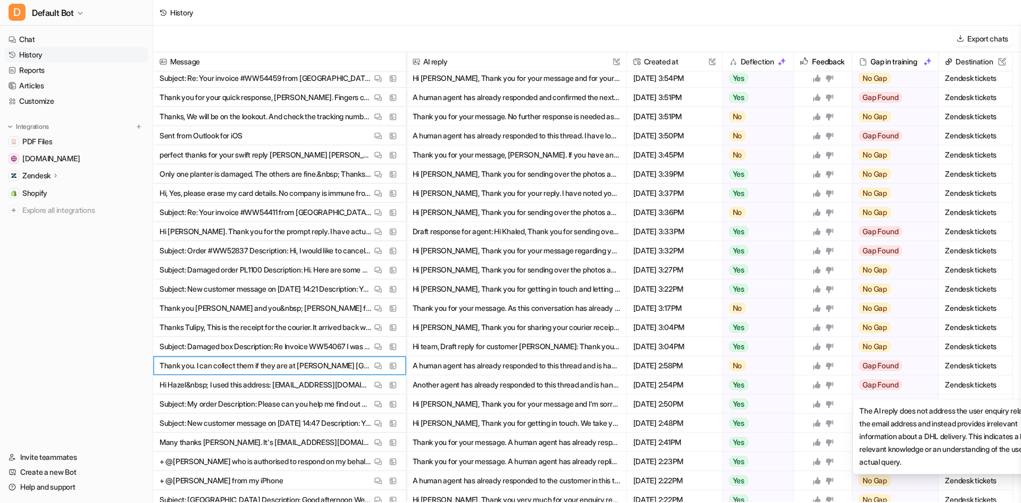
scroll to position [213, 0]
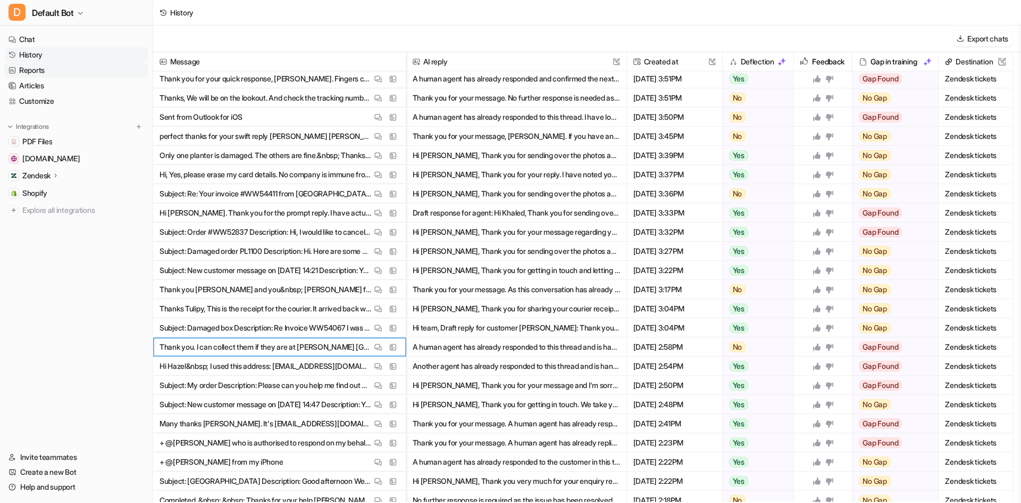
click at [28, 69] on link "Reports" at bounding box center [76, 70] width 144 height 15
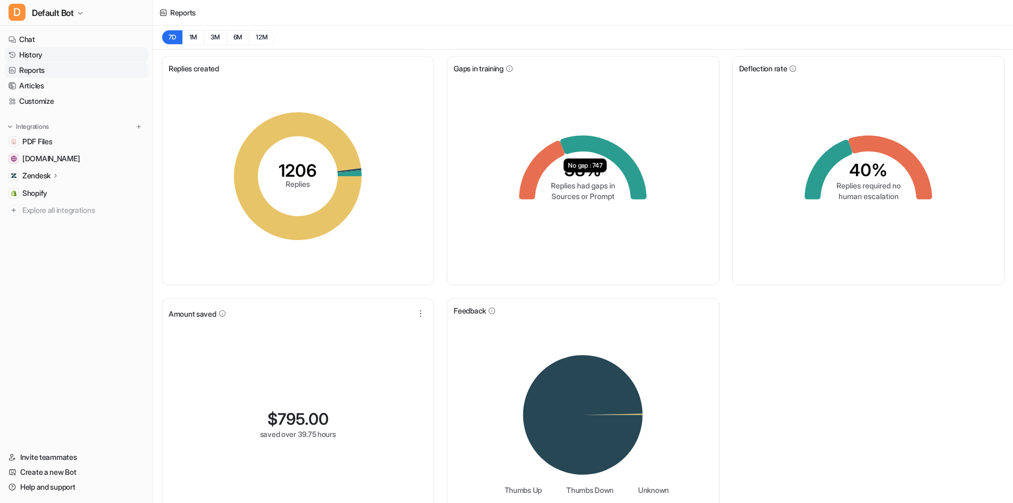
click at [41, 49] on link "History" at bounding box center [76, 54] width 144 height 15
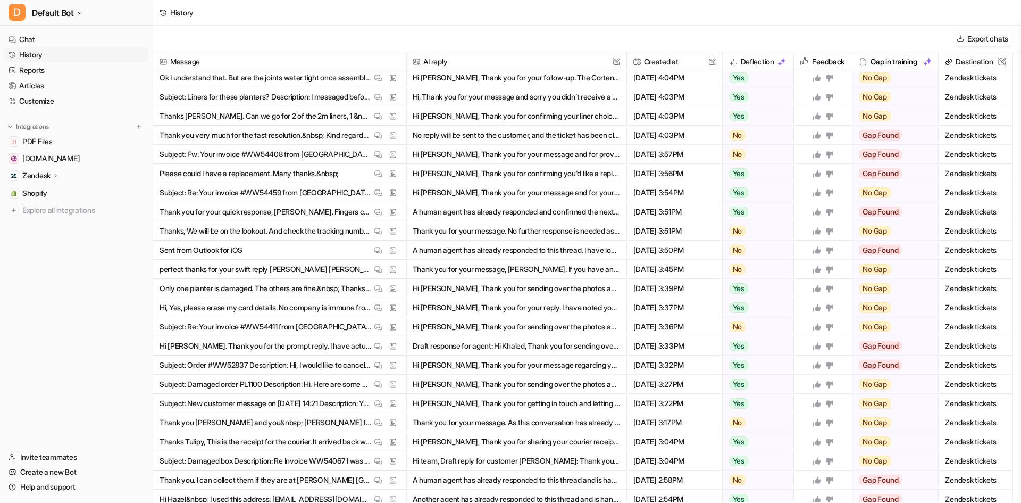
scroll to position [106, 0]
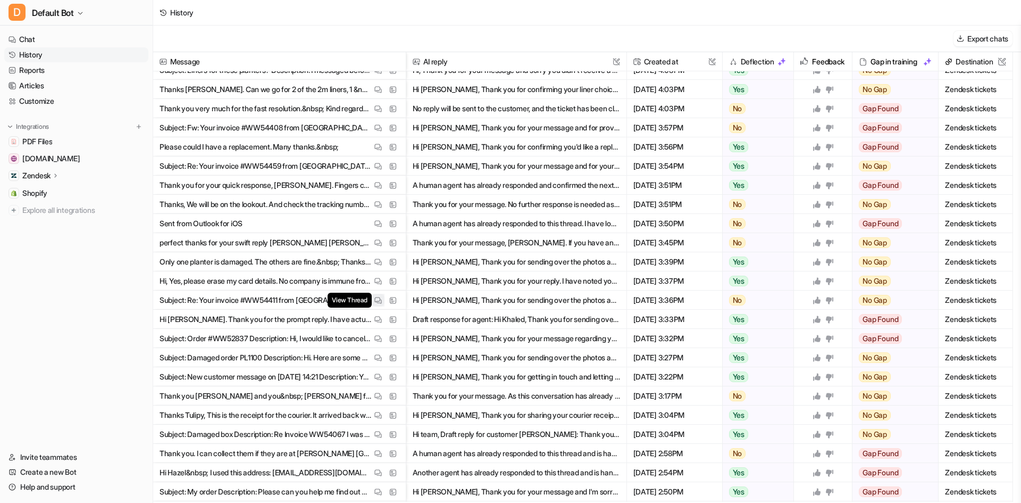
click at [378, 297] on img at bounding box center [377, 300] width 7 height 8
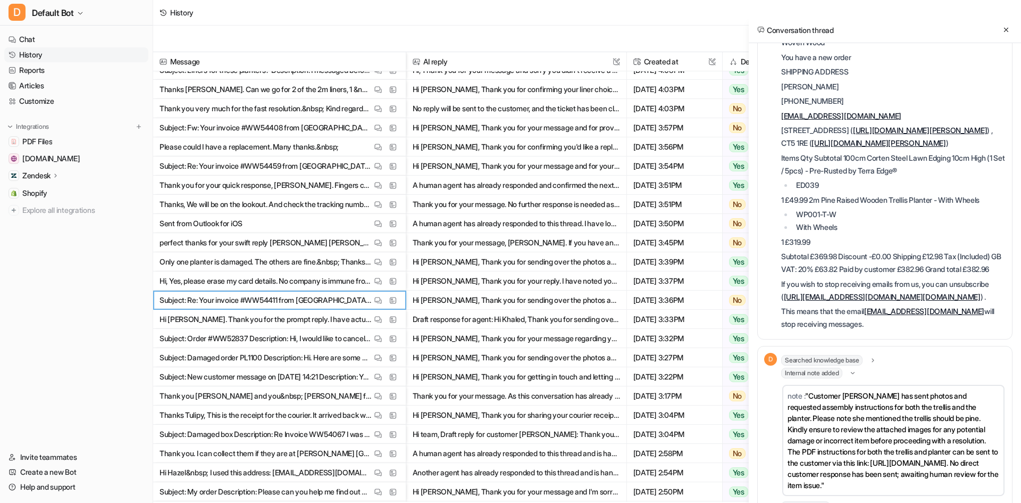
scroll to position [283, 0]
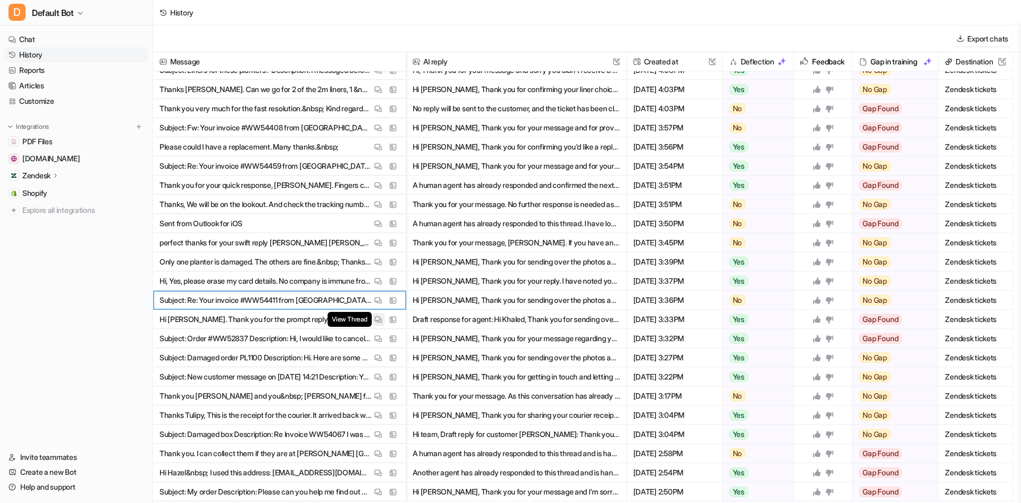
click at [379, 324] on button "View Thread" at bounding box center [378, 319] width 13 height 13
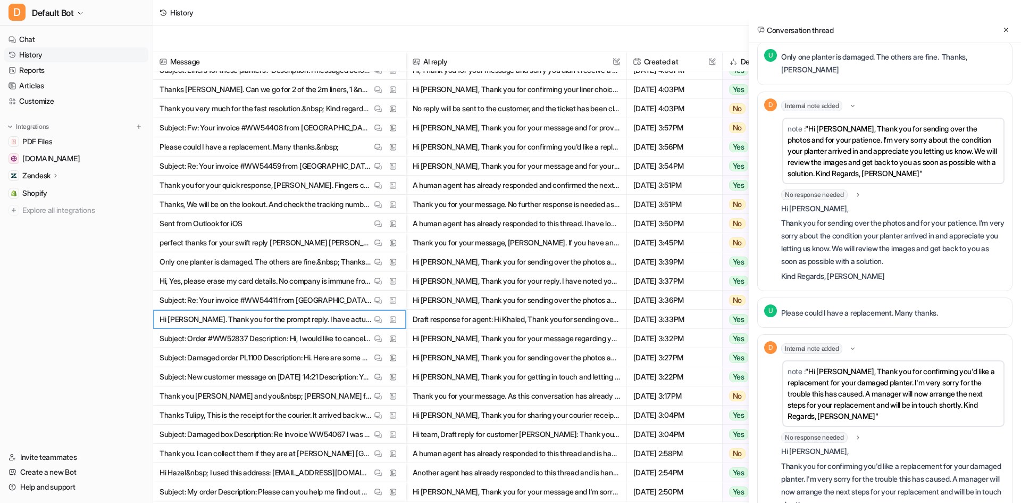
scroll to position [1005, 0]
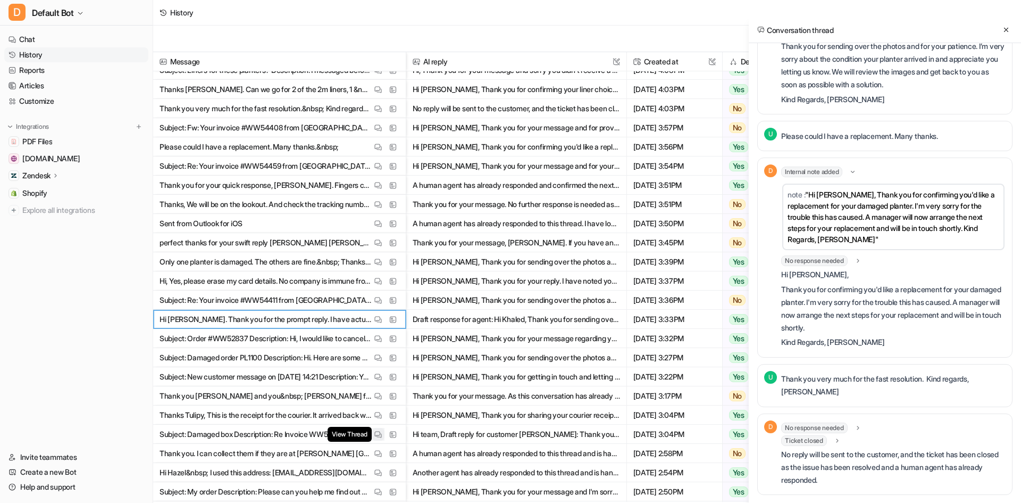
click at [377, 430] on img at bounding box center [377, 434] width 7 height 8
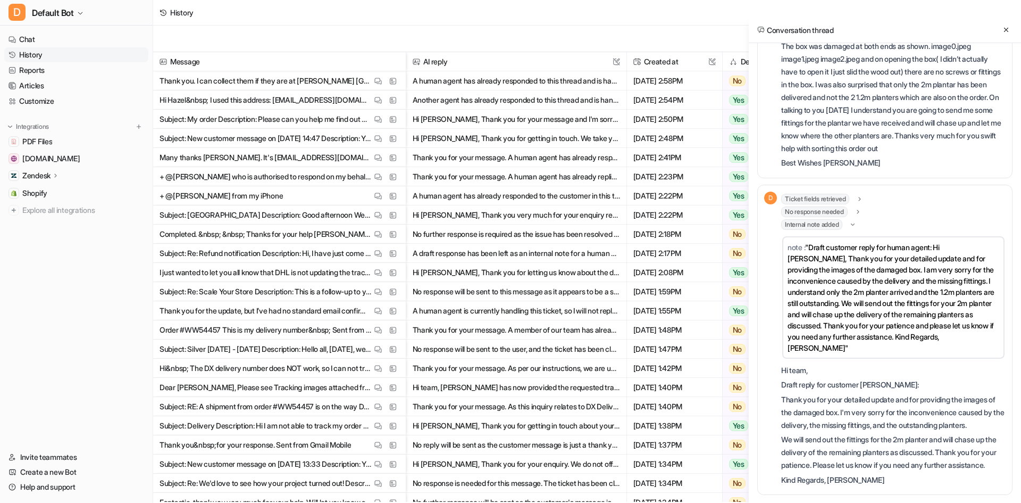
scroll to position [638, 0]
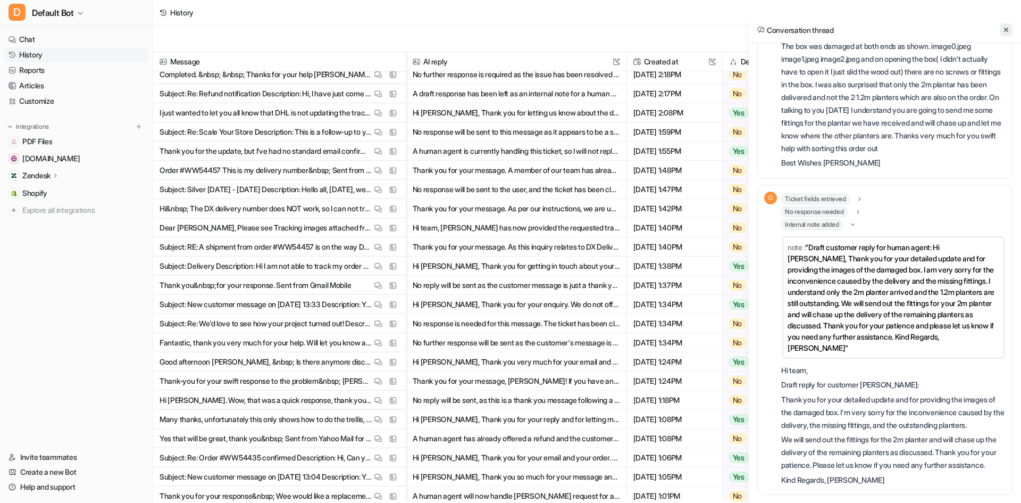
click at [1004, 31] on icon at bounding box center [1005, 29] width 7 height 7
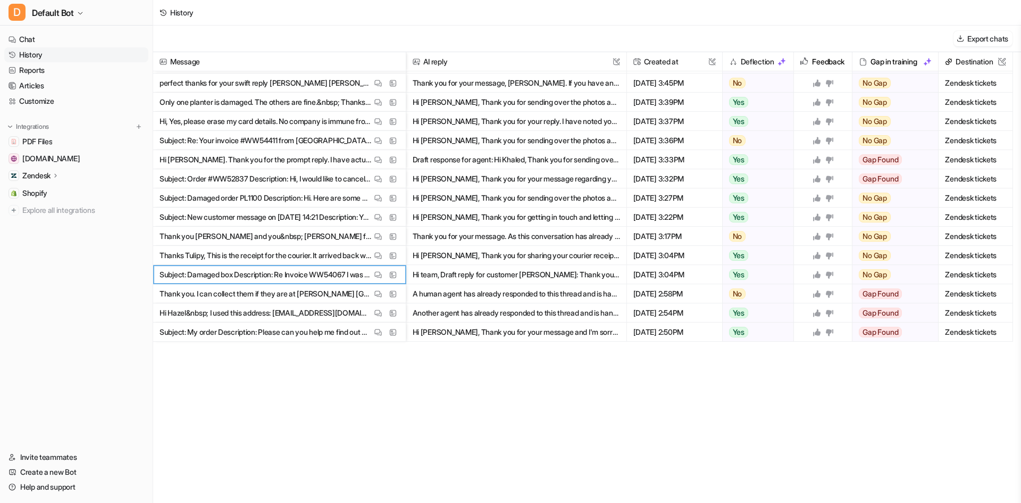
scroll to position [0, 0]
